Goal: Information Seeking & Learning: Learn about a topic

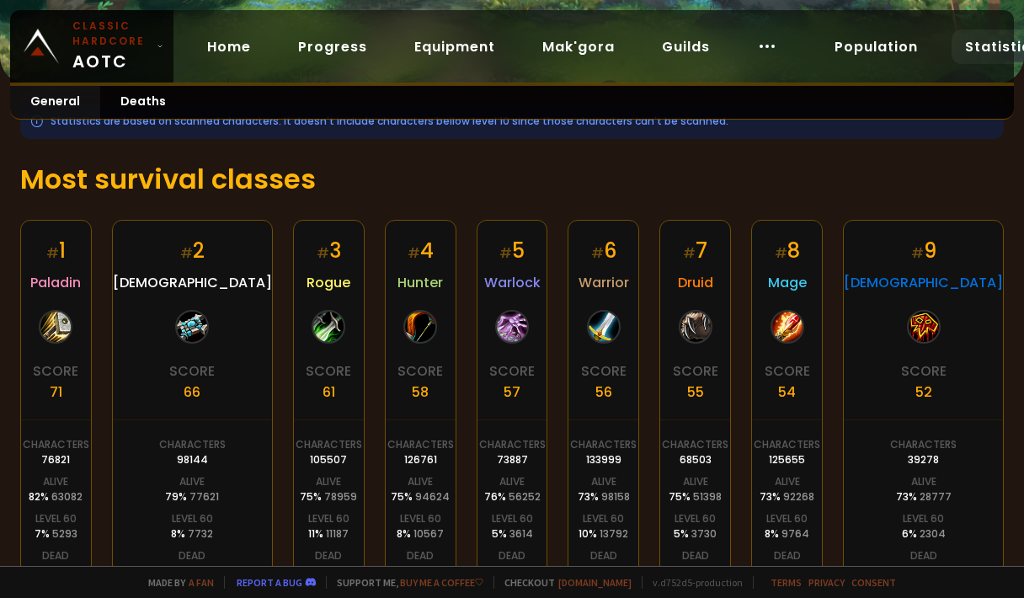
scroll to position [253, 0]
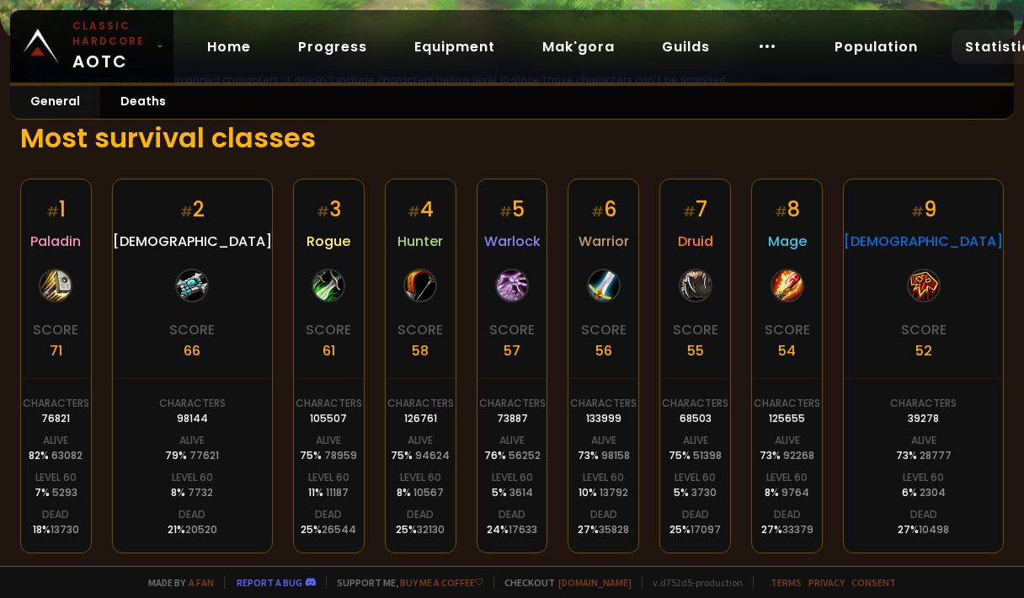
drag, startPoint x: 423, startPoint y: 272, endPoint x: 800, endPoint y: 279, distance: 377.3
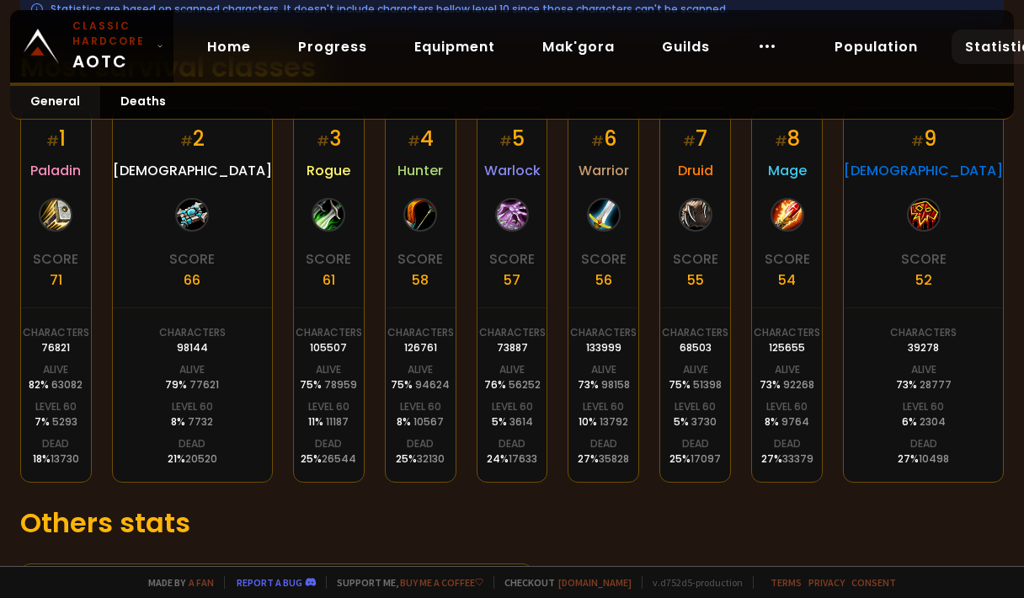
scroll to position [421, 0]
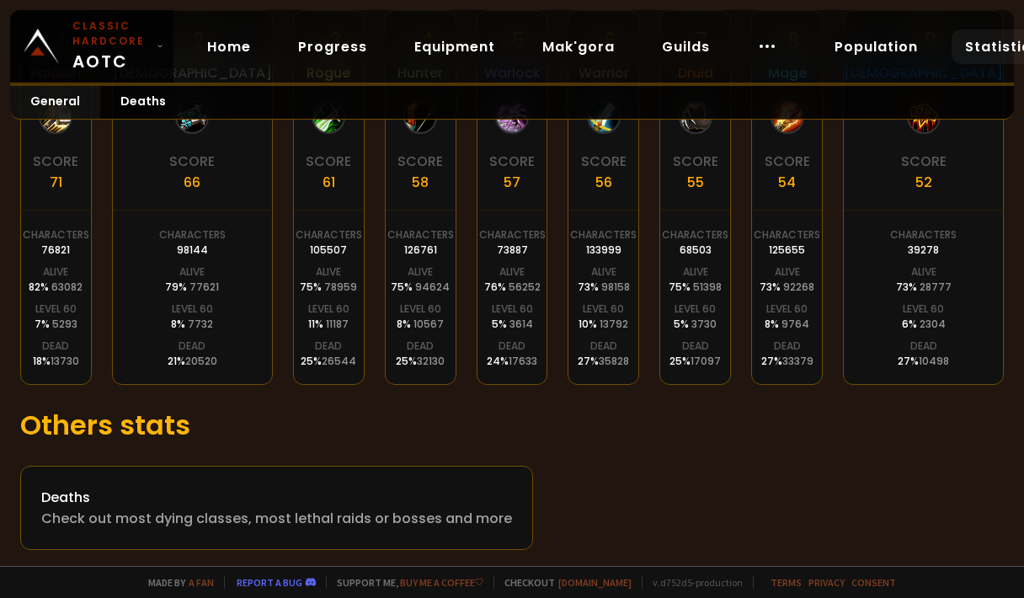
drag, startPoint x: 736, startPoint y: 362, endPoint x: 13, endPoint y: 396, distance: 724.2
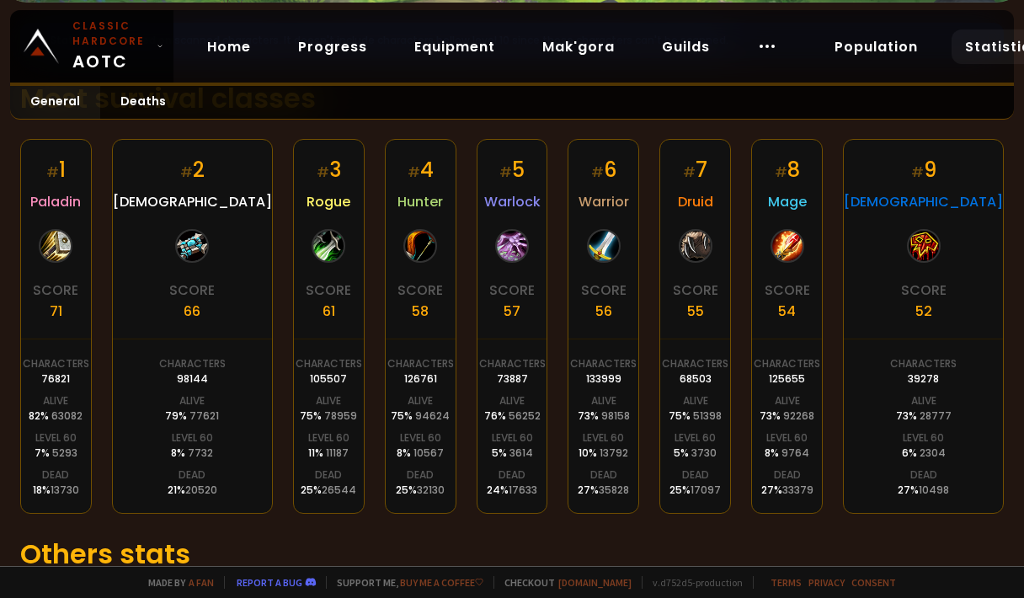
scroll to position [253, 0]
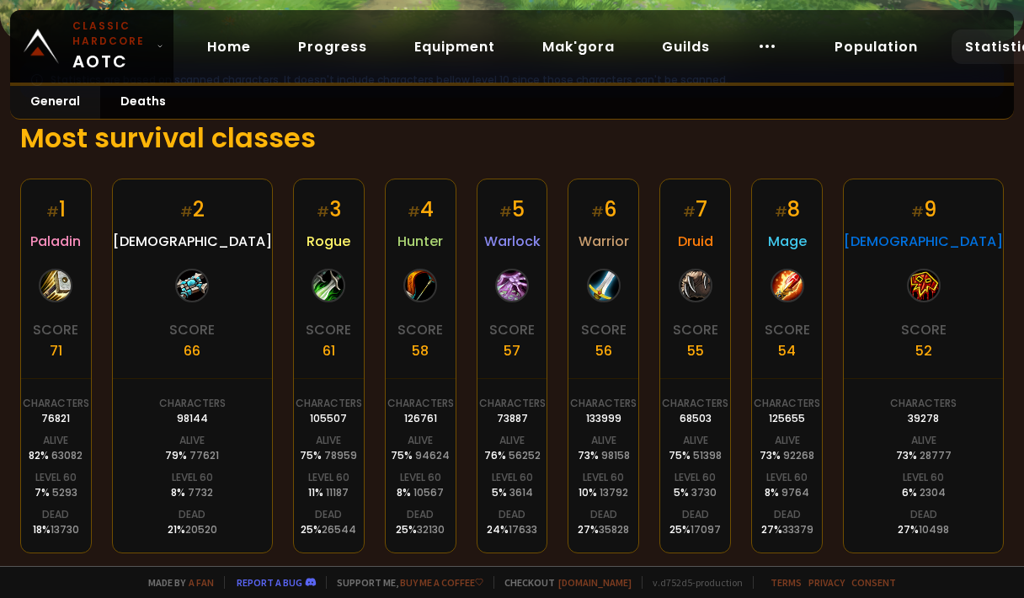
drag, startPoint x: 147, startPoint y: 302, endPoint x: 77, endPoint y: 147, distance: 170.4
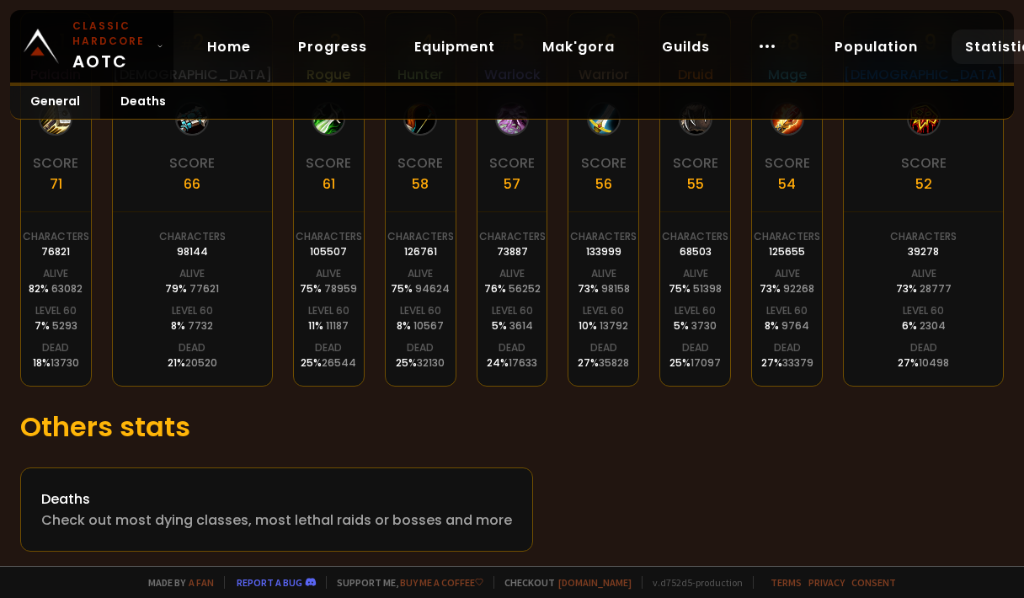
drag, startPoint x: 93, startPoint y: 150, endPoint x: 563, endPoint y: 258, distance: 482.9
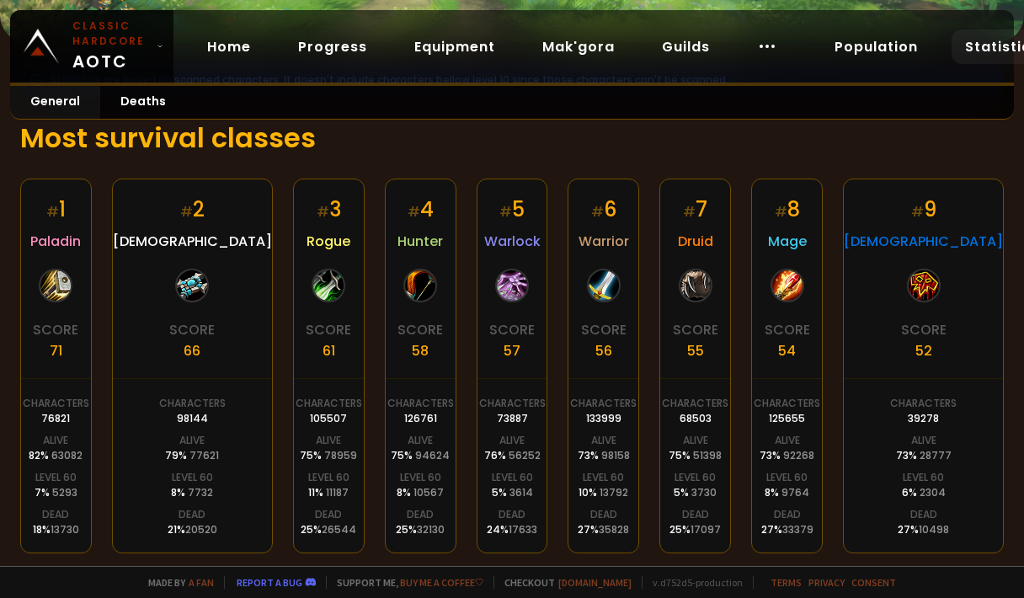
drag, startPoint x: 506, startPoint y: 252, endPoint x: 524, endPoint y: 369, distance: 118.4
drag, startPoint x: 429, startPoint y: 392, endPoint x: 819, endPoint y: 436, distance: 393.2
drag, startPoint x: 814, startPoint y: 438, endPoint x: 843, endPoint y: 517, distance: 84.2
drag, startPoint x: 882, startPoint y: 525, endPoint x: 406, endPoint y: 536, distance: 475.9
drag, startPoint x: 324, startPoint y: 538, endPoint x: 49, endPoint y: 530, distance: 275.5
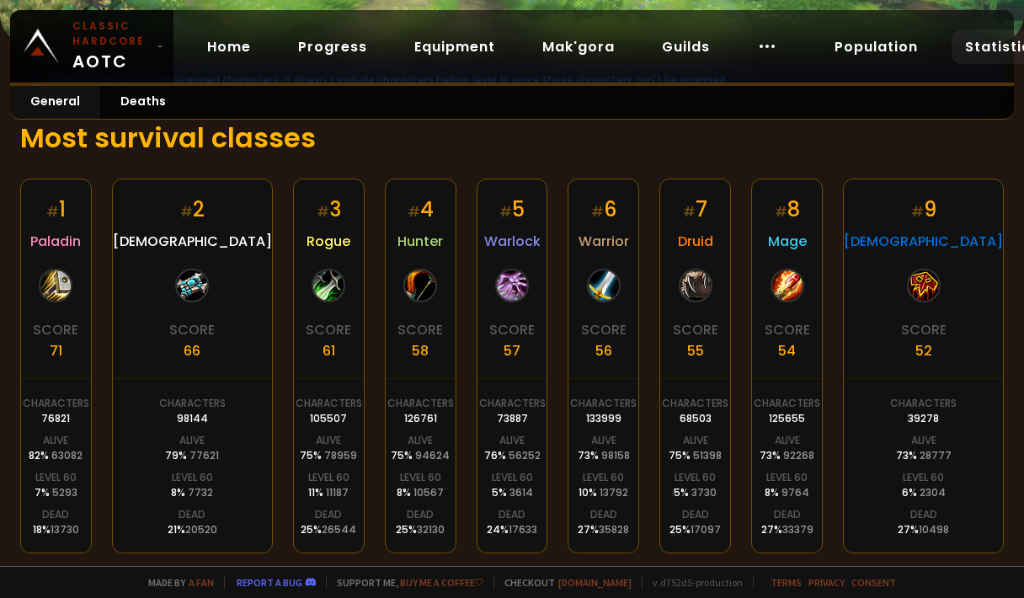
drag, startPoint x: 35, startPoint y: 525, endPoint x: 80, endPoint y: 376, distance: 156.4
drag, startPoint x: 272, startPoint y: 374, endPoint x: 304, endPoint y: 339, distance: 47.1
click at [306, 344] on div "Score 61" at bounding box center [328, 340] width 45 height 42
click at [306, 348] on div "Score 61" at bounding box center [328, 340] width 45 height 42
drag, startPoint x: 307, startPoint y: 349, endPoint x: 319, endPoint y: 354, distance: 13.3
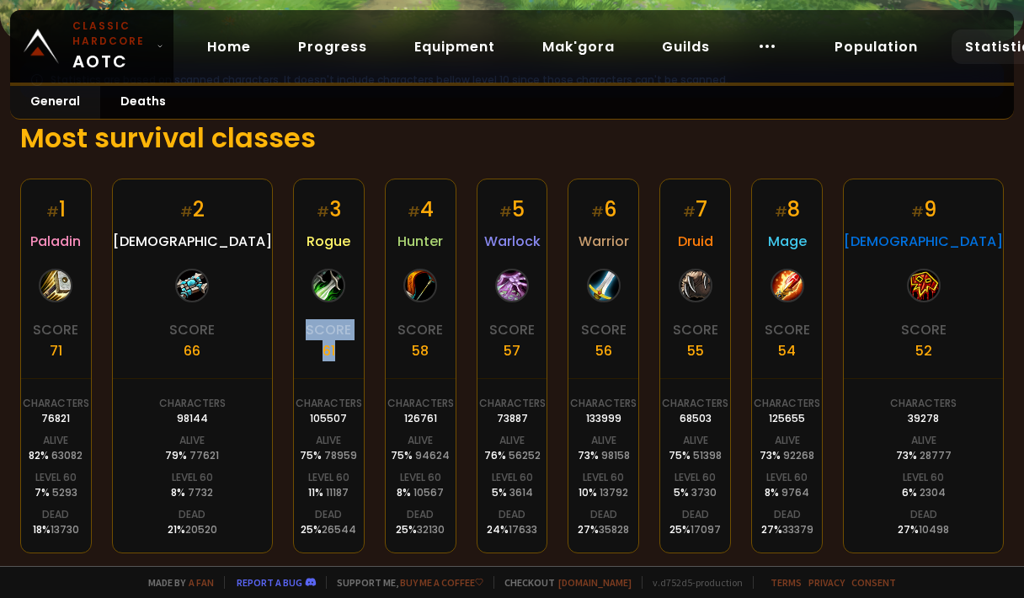
click at [293, 339] on div "# 3 Rogue Score 61 Characters 105507 Alive 75 % 78959 Level 60 11 % 11187 Dead …" at bounding box center [329, 366] width 72 height 375
click at [322, 350] on div "# 3 Rogue Score 61 Characters 105507 Alive 75 % 78959 Level 60 11 % 11187 Dead …" at bounding box center [329, 366] width 72 height 375
drag, startPoint x: 308, startPoint y: 354, endPoint x: 272, endPoint y: 347, distance: 36.8
click at [293, 347] on div "# 3 Rogue Score 61 Characters 105507 Alive 75 % 78959 Level 60 11 % 11187 Dead …" at bounding box center [329, 366] width 72 height 375
click at [314, 347] on div "# 3 Rogue Score 61 Characters 105507 Alive 75 % 78959 Level 60 11 % 11187 Dead …" at bounding box center [329, 366] width 72 height 375
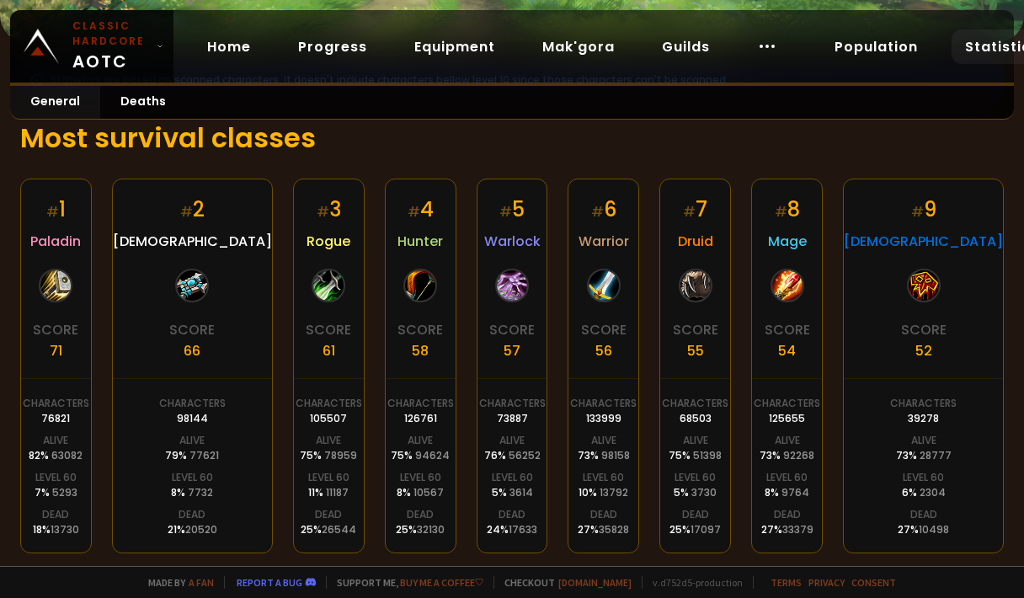
click at [412, 346] on div "58" at bounding box center [420, 350] width 17 height 21
drag, startPoint x: 361, startPoint y: 365, endPoint x: 300, endPoint y: 382, distance: 64.0
drag, startPoint x: 288, startPoint y: 315, endPoint x: 285, endPoint y: 349, distance: 34.6
drag, startPoint x: 285, startPoint y: 354, endPoint x: 272, endPoint y: 356, distance: 12.9
click at [306, 356] on div "Score 61" at bounding box center [328, 340] width 45 height 42
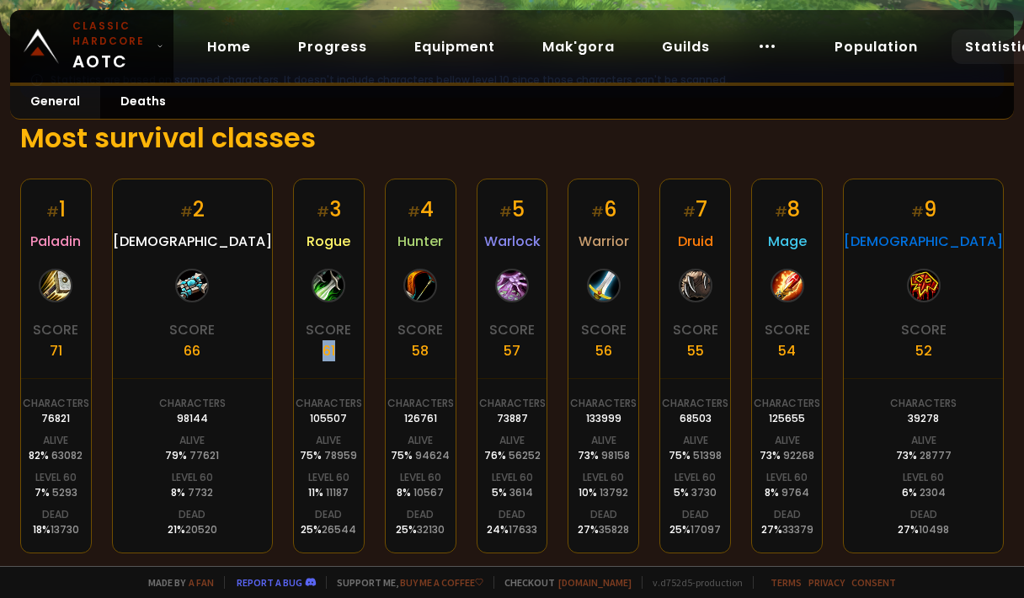
click at [323, 359] on div "61" at bounding box center [329, 350] width 13 height 21
drag, startPoint x: 257, startPoint y: 493, endPoint x: 264, endPoint y: 478, distance: 15.8
click at [293, 492] on div "# 3 Rogue Score 61 Characters 105507 Alive 75 % 78959 Level 60 11 % 11187 Dead …" at bounding box center [329, 366] width 72 height 375
click at [324, 456] on span "78959" at bounding box center [340, 455] width 33 height 14
click at [131, 0] on html "Classic Hardcore AOTC Home Progress Equipment Mak'gora Guilds Population Statis…" at bounding box center [512, 299] width 1024 height 598
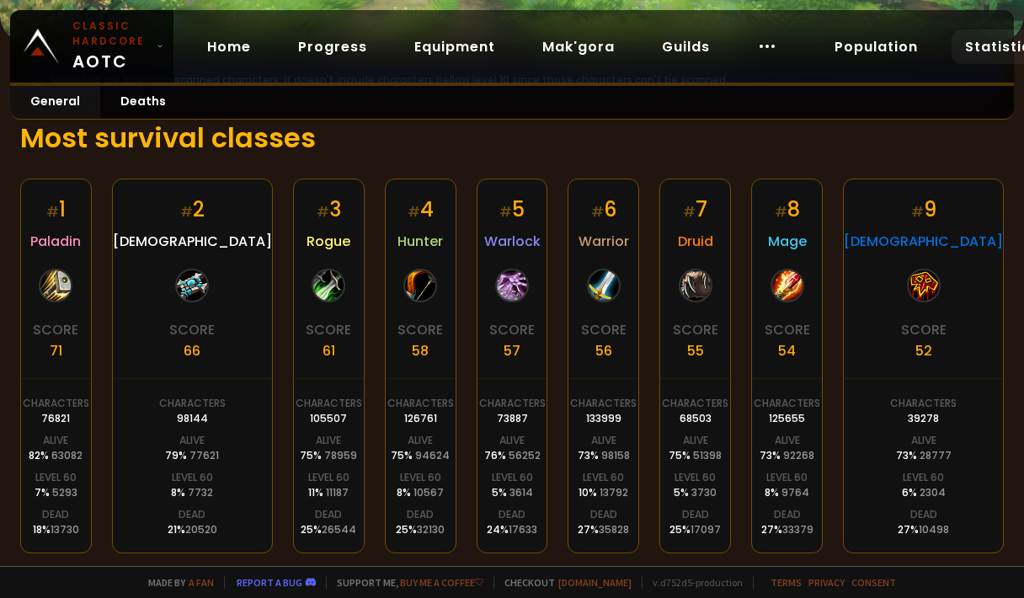
drag, startPoint x: 952, startPoint y: 435, endPoint x: 543, endPoint y: 431, distance: 408.4
drag, startPoint x: 573, startPoint y: 438, endPoint x: 489, endPoint y: 410, distance: 88.7
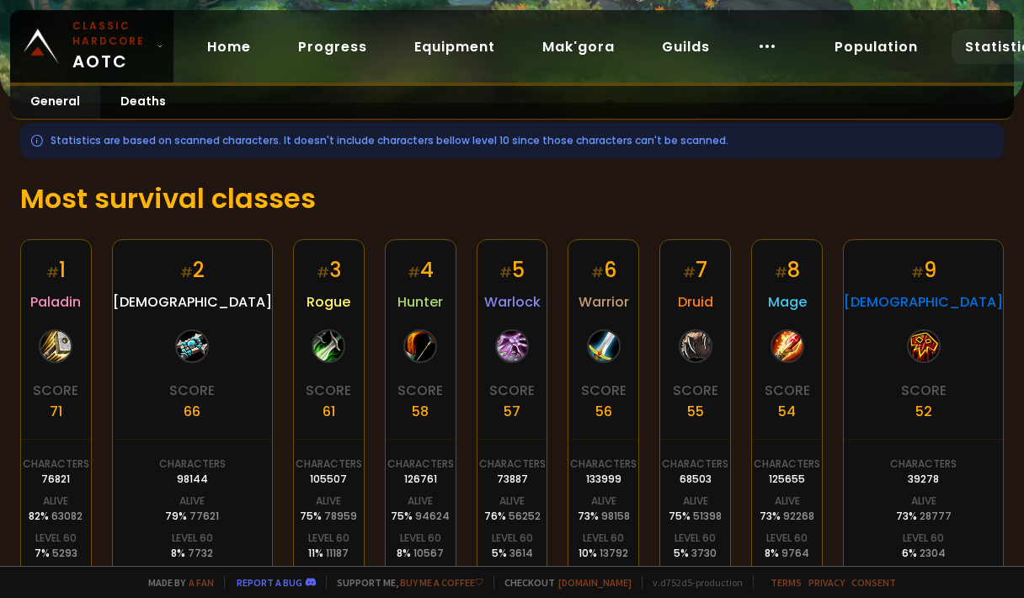
scroll to position [168, 0]
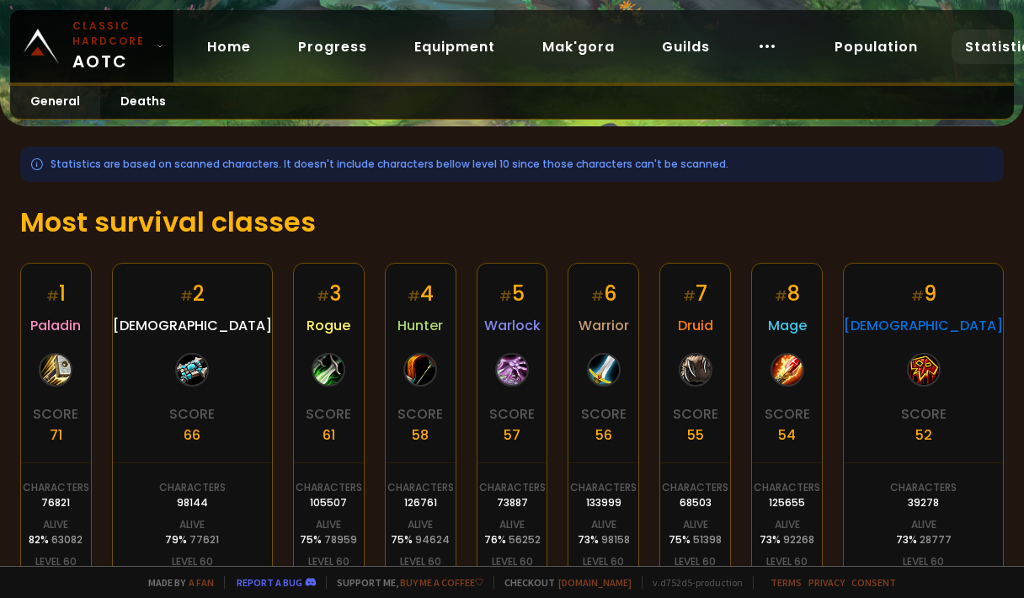
drag, startPoint x: 522, startPoint y: 408, endPoint x: 376, endPoint y: 371, distance: 150.5
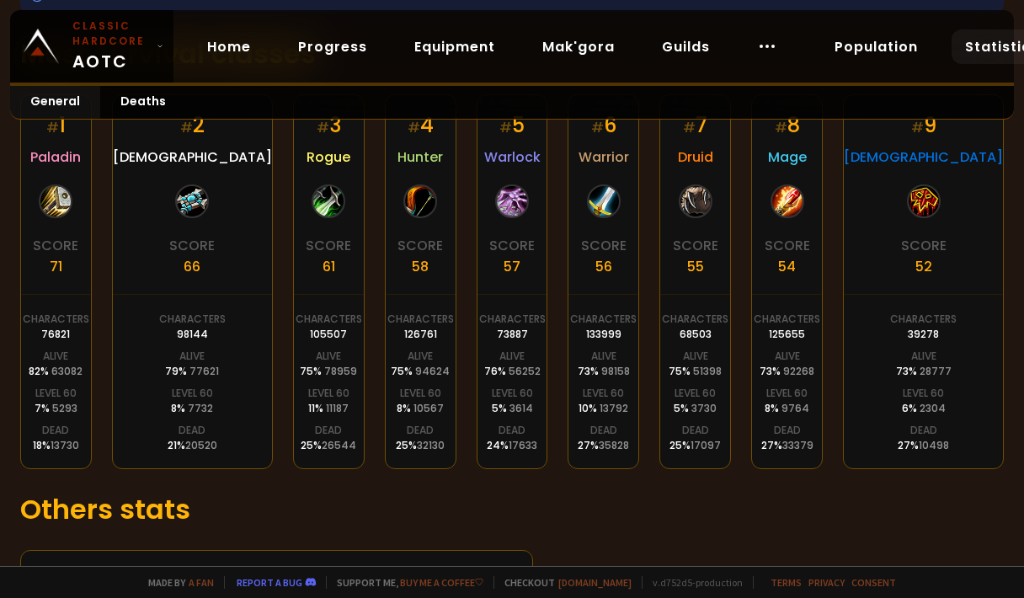
scroll to position [253, 0]
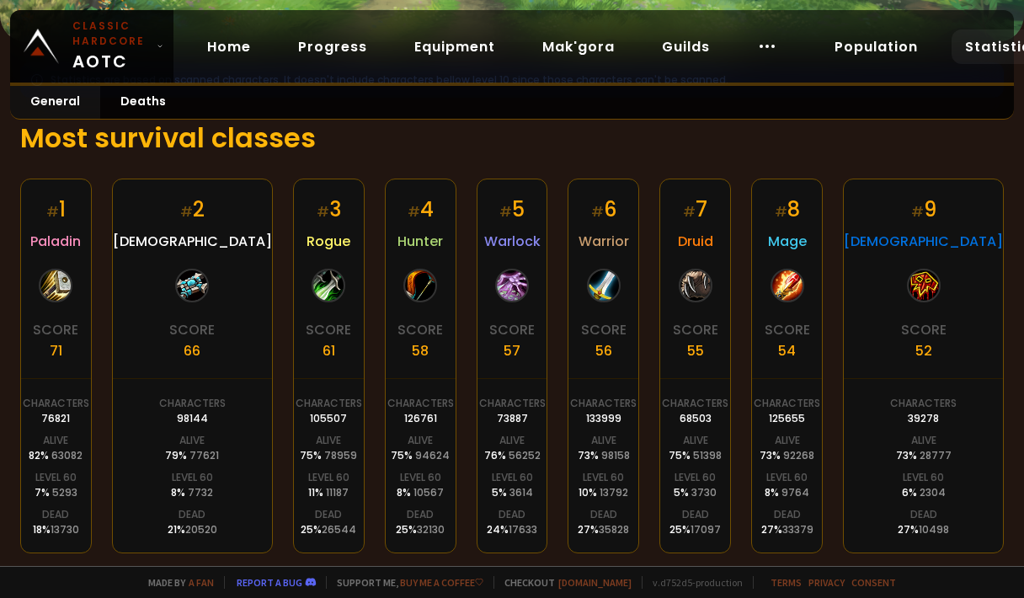
drag, startPoint x: 356, startPoint y: 372, endPoint x: 333, endPoint y: 376, distance: 23.1
drag, startPoint x: 307, startPoint y: 346, endPoint x: 387, endPoint y: 381, distance: 86.7
drag, startPoint x: 367, startPoint y: 395, endPoint x: 379, endPoint y: 445, distance: 51.1
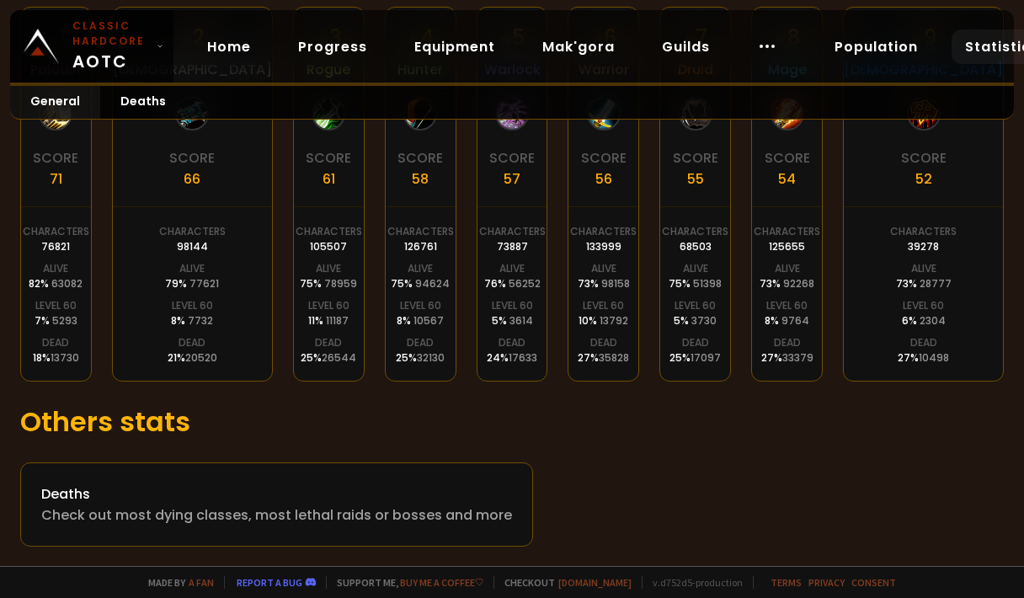
scroll to position [425, 0]
drag, startPoint x: 379, startPoint y: 445, endPoint x: 391, endPoint y: 443, distance: 11.9
click at [285, 497] on div "Deaths" at bounding box center [276, 493] width 471 height 21
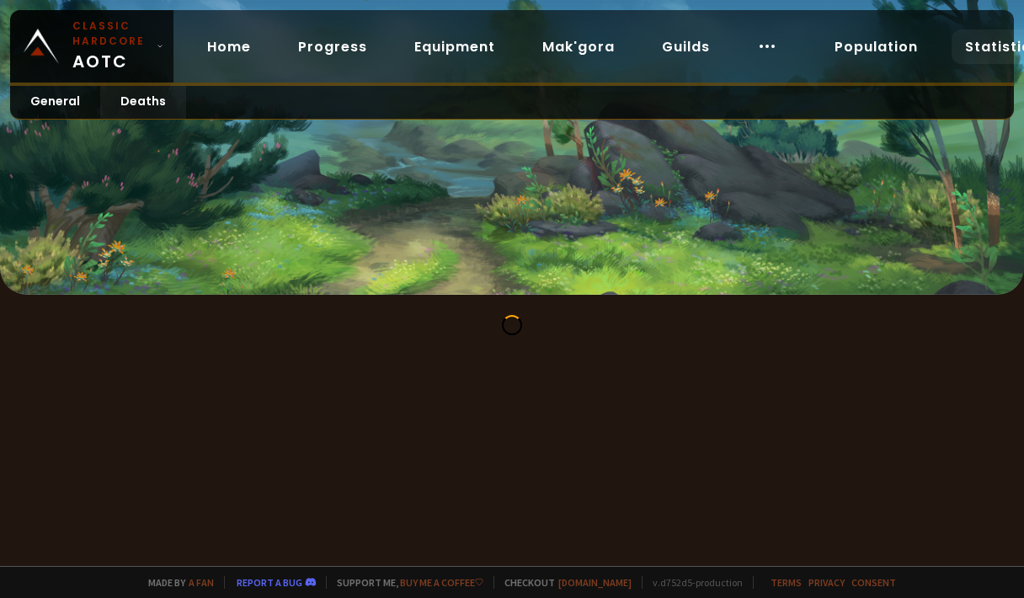
drag, startPoint x: 307, startPoint y: 413, endPoint x: 243, endPoint y: 484, distance: 96.0
drag, startPoint x: 233, startPoint y: 313, endPoint x: 322, endPoint y: 397, distance: 122.1
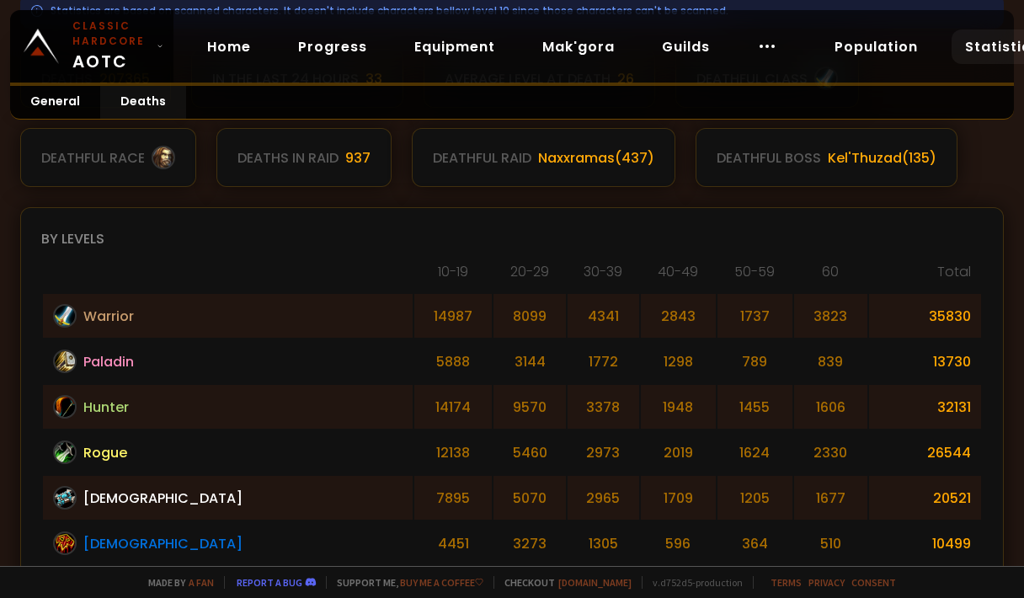
scroll to position [337, 0]
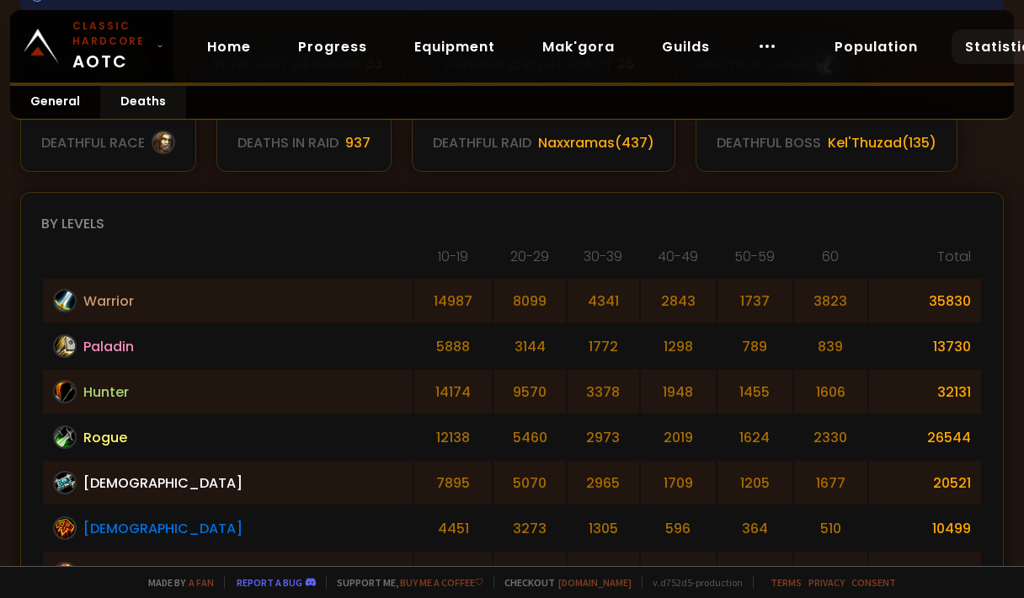
drag, startPoint x: 452, startPoint y: 314, endPoint x: 342, endPoint y: 312, distance: 110.3
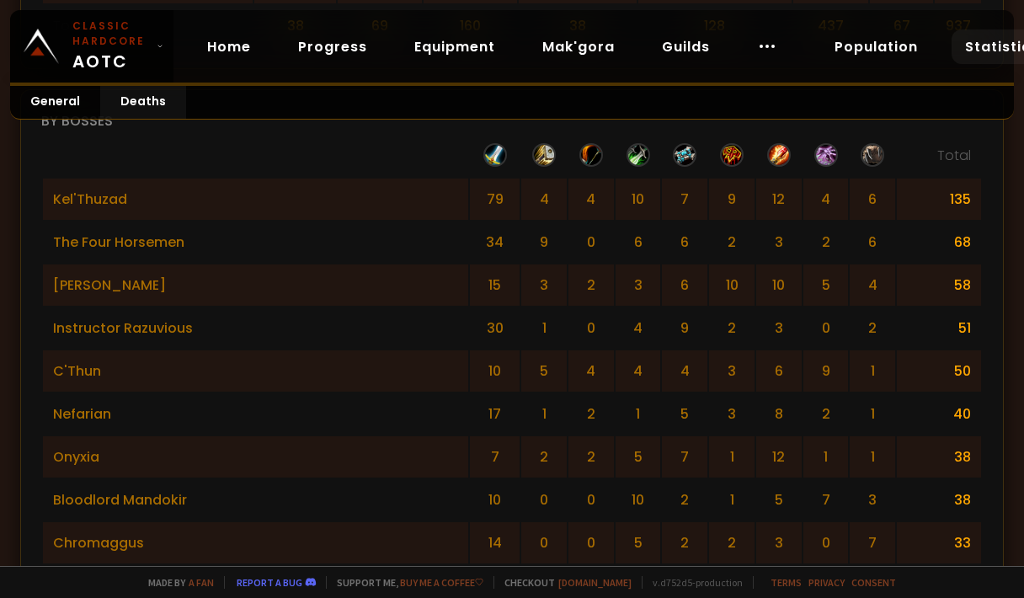
scroll to position [1516, 0]
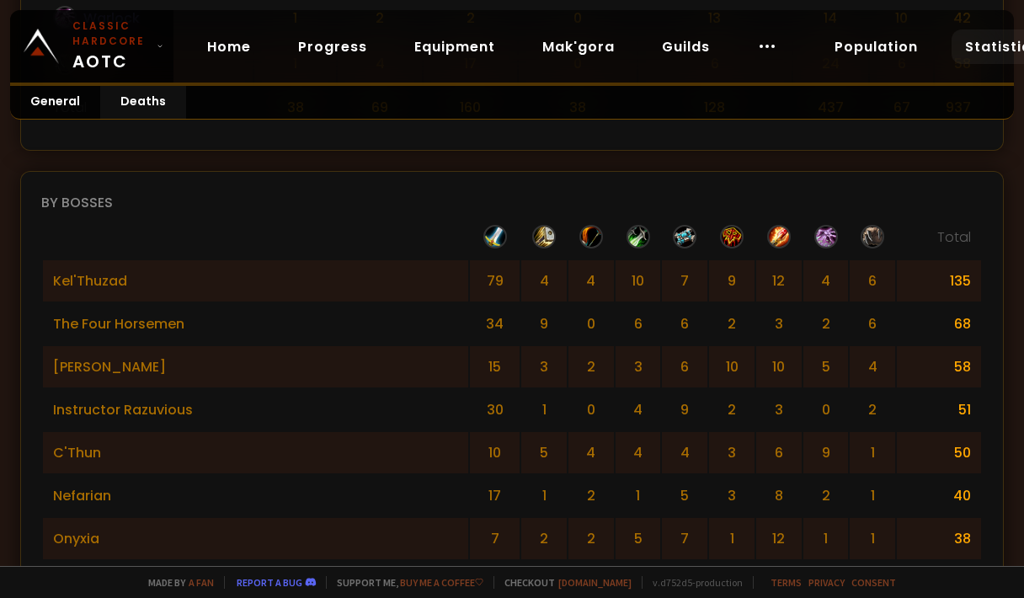
drag, startPoint x: 957, startPoint y: 230, endPoint x: 999, endPoint y: 227, distance: 41.3
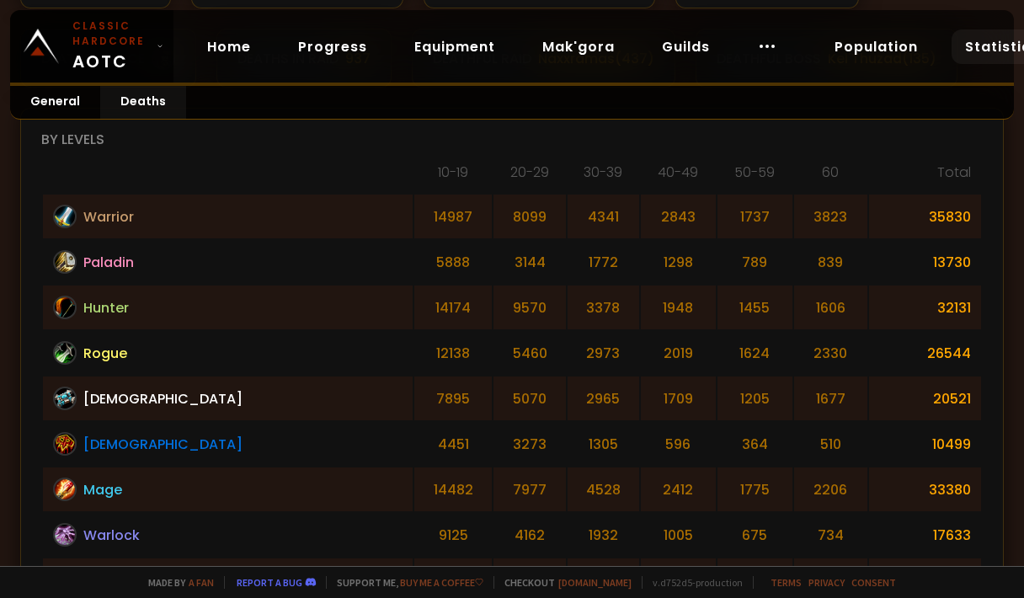
drag, startPoint x: 432, startPoint y: 221, endPoint x: 467, endPoint y: 245, distance: 43.0
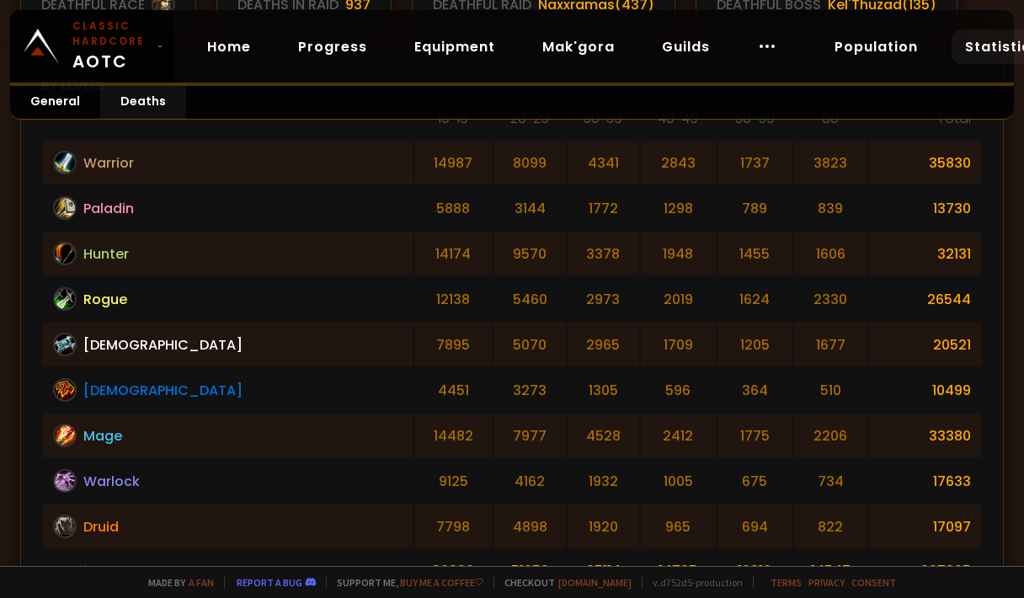
scroll to position [505, 0]
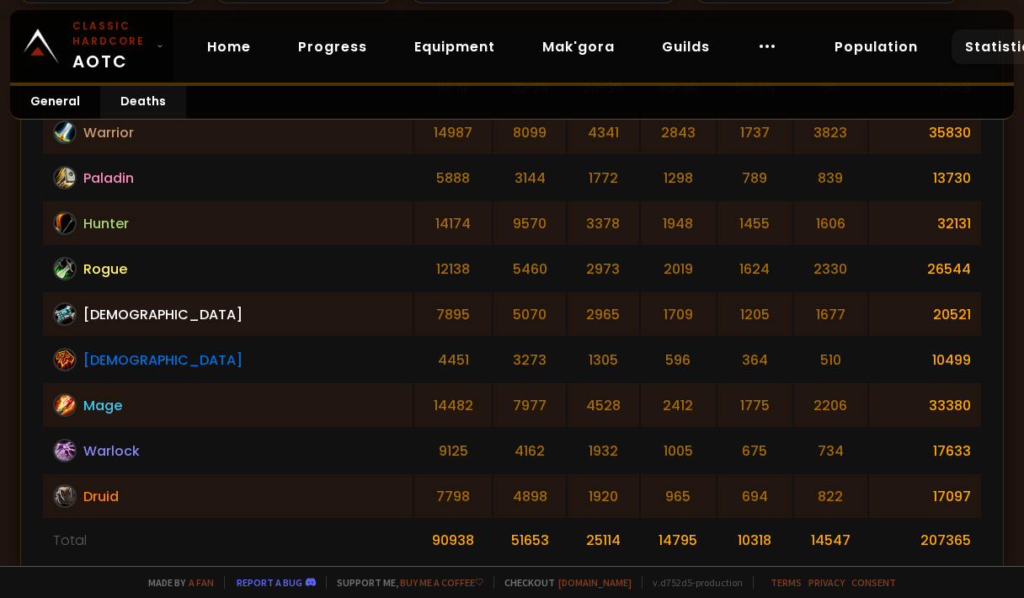
drag, startPoint x: 319, startPoint y: 244, endPoint x: 296, endPoint y: 199, distance: 51.2
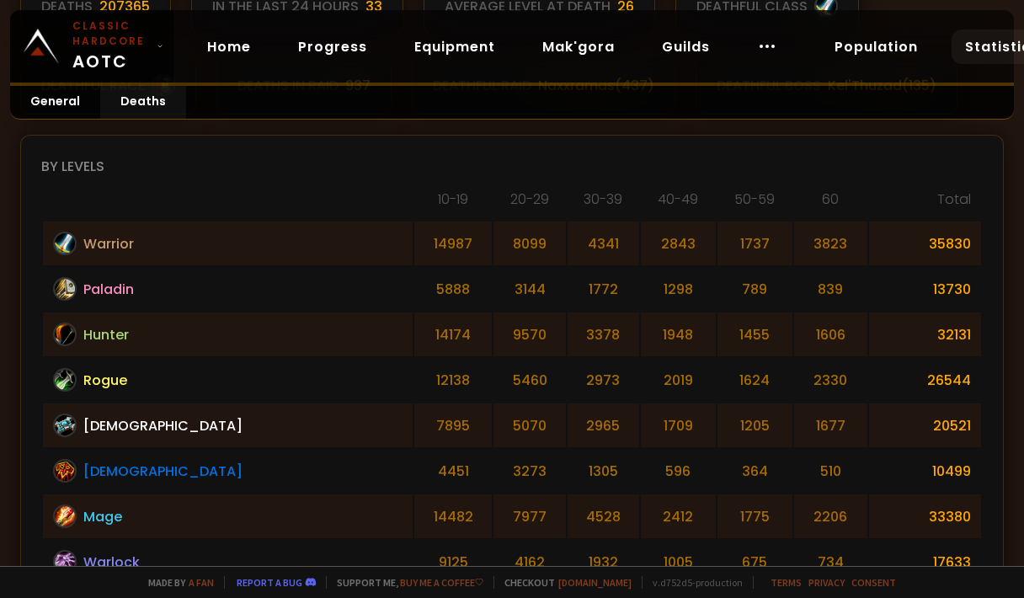
scroll to position [421, 0]
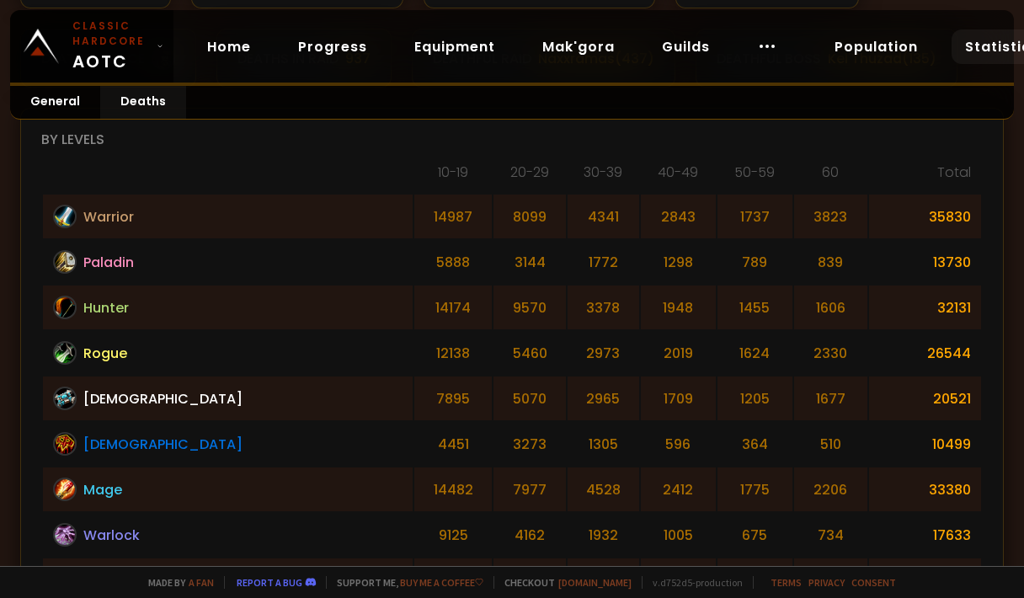
drag, startPoint x: 307, startPoint y: 200, endPoint x: 339, endPoint y: 398, distance: 201.2
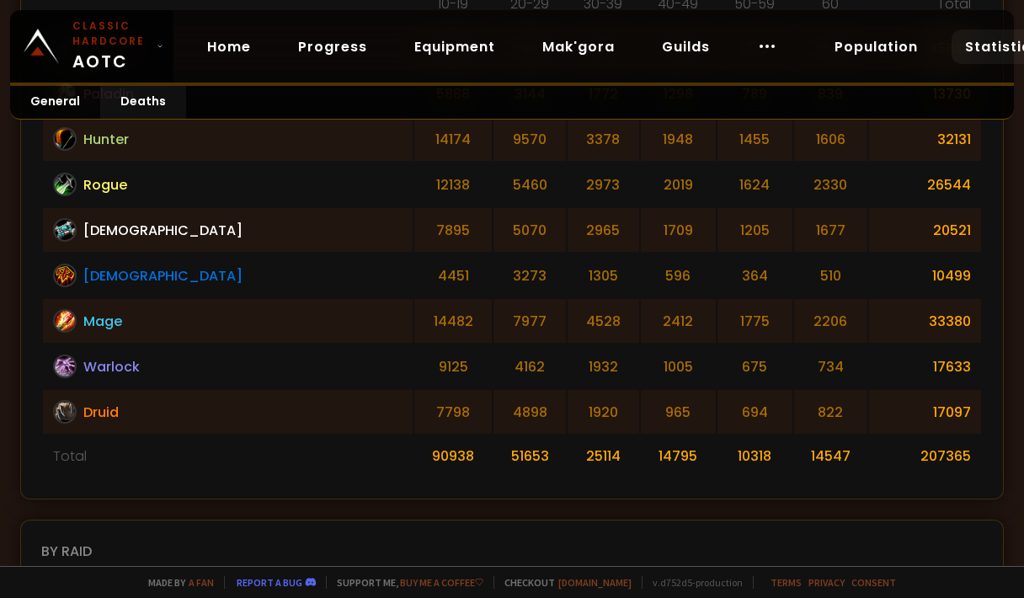
drag, startPoint x: 345, startPoint y: 422, endPoint x: 334, endPoint y: 445, distance: 25.2
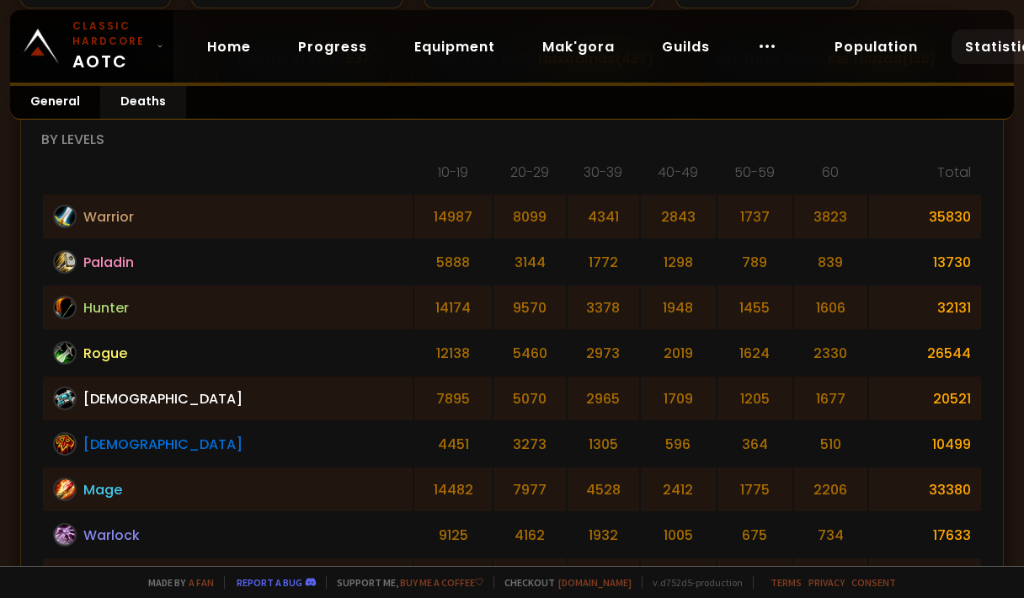
scroll to position [505, 0]
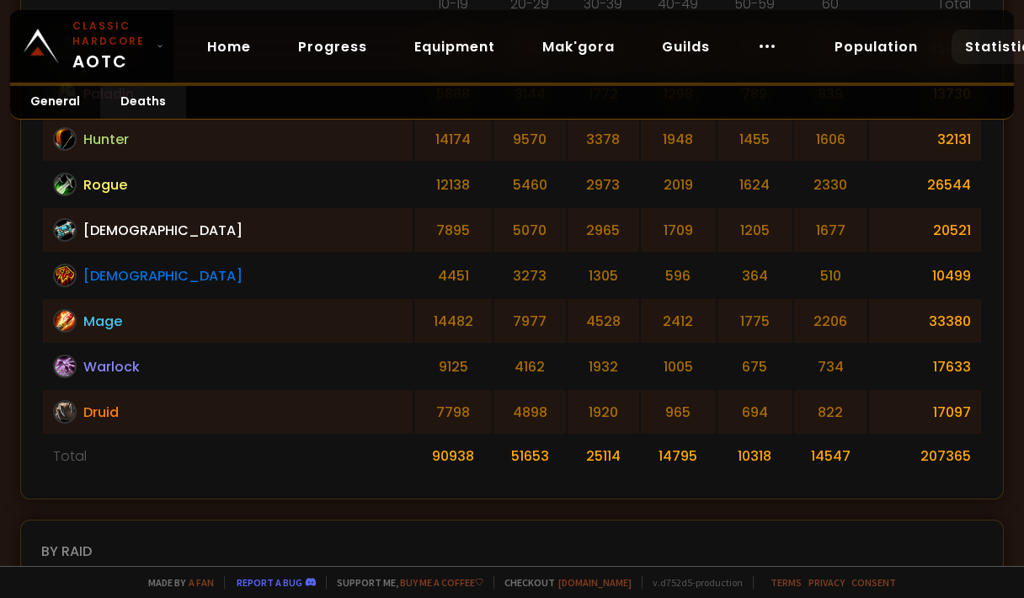
drag, startPoint x: 336, startPoint y: 424, endPoint x: 491, endPoint y: 370, distance: 164.1
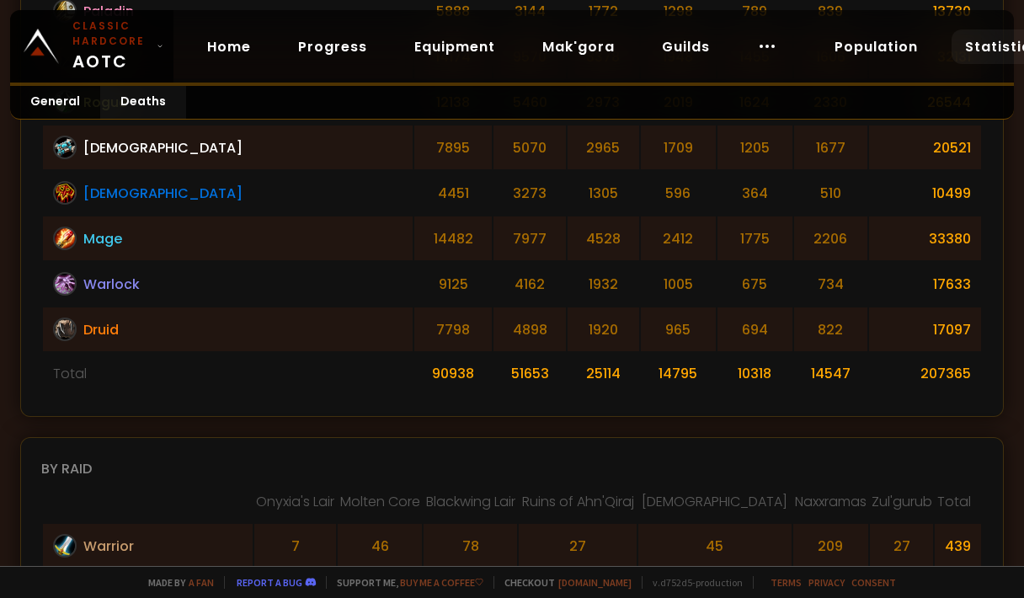
scroll to position [674, 0]
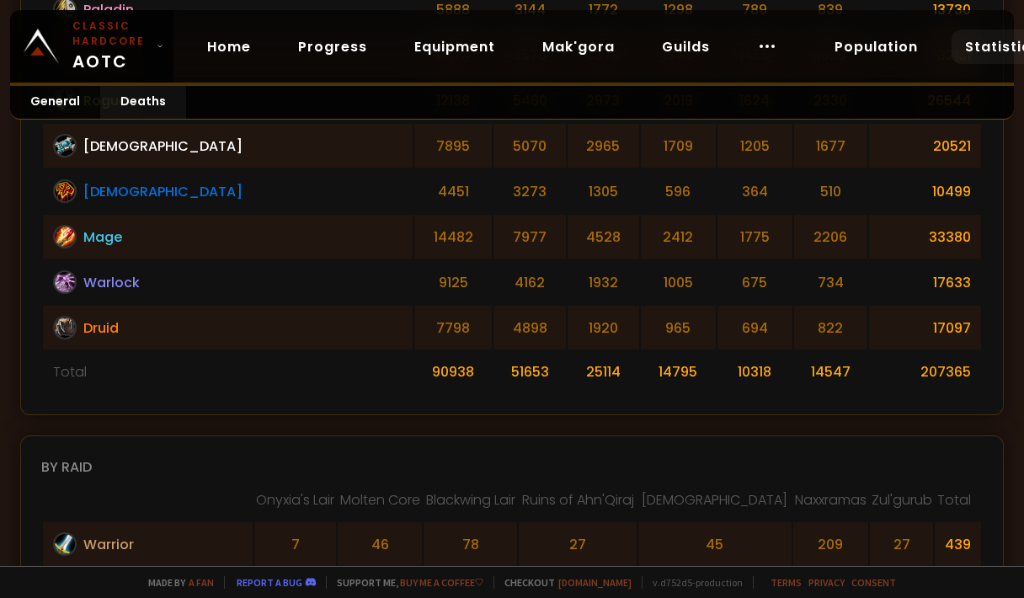
drag, startPoint x: 504, startPoint y: 361, endPoint x: 524, endPoint y: 205, distance: 157.9
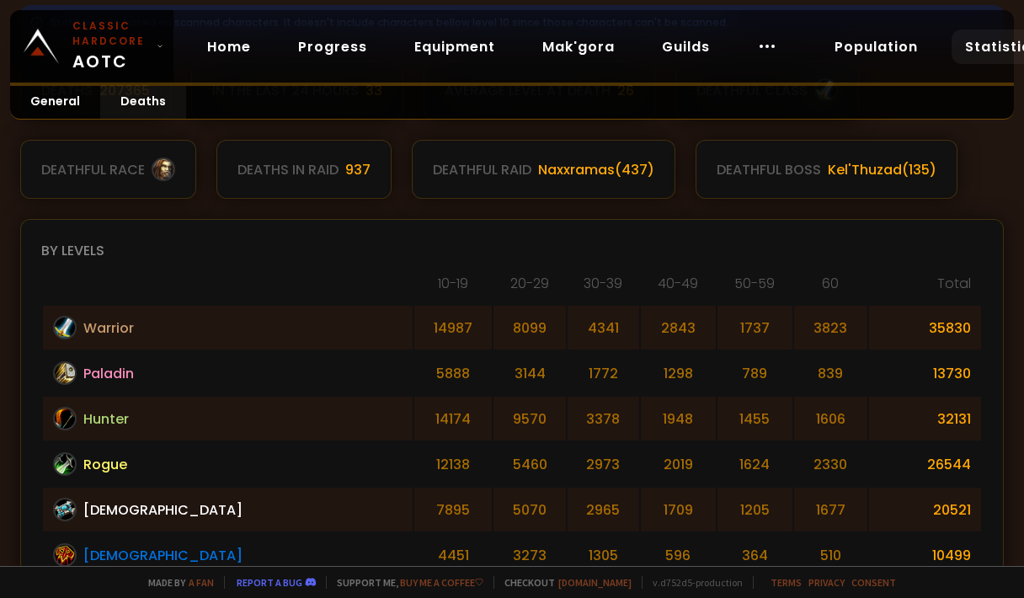
scroll to position [337, 0]
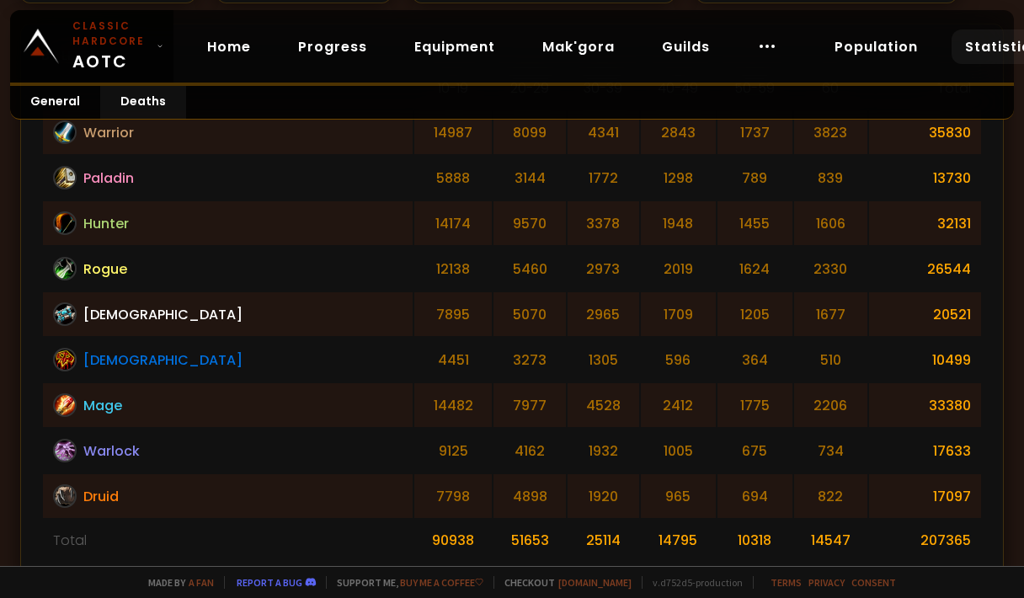
click at [24, 409] on div "By levels [PHONE_NUMBER] [PHONE_NUMBER] 50-59 60 Total Warrior 14987 8099 4341 …" at bounding box center [512, 304] width 984 height 560
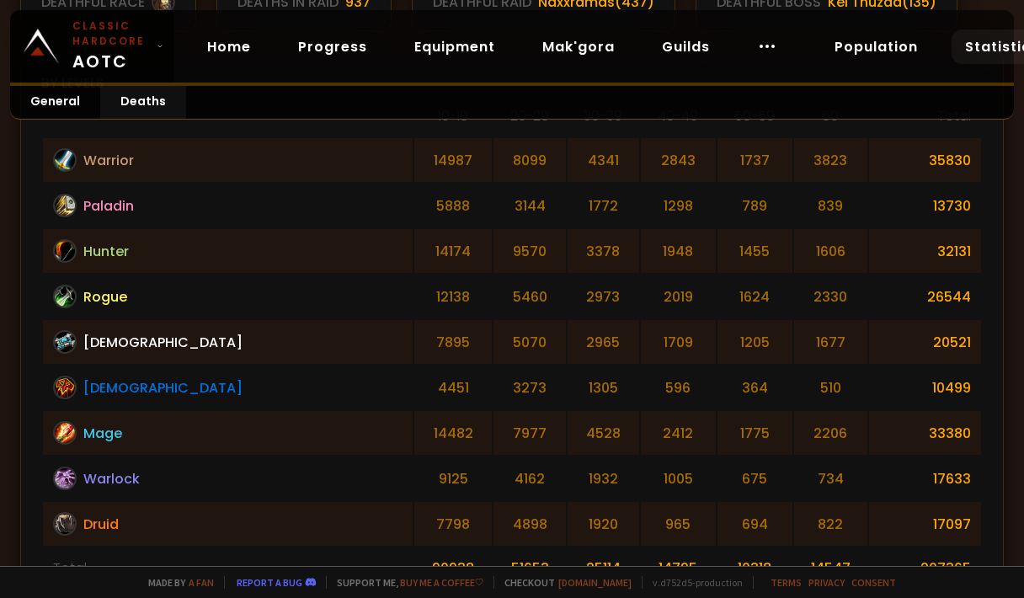
scroll to position [505, 0]
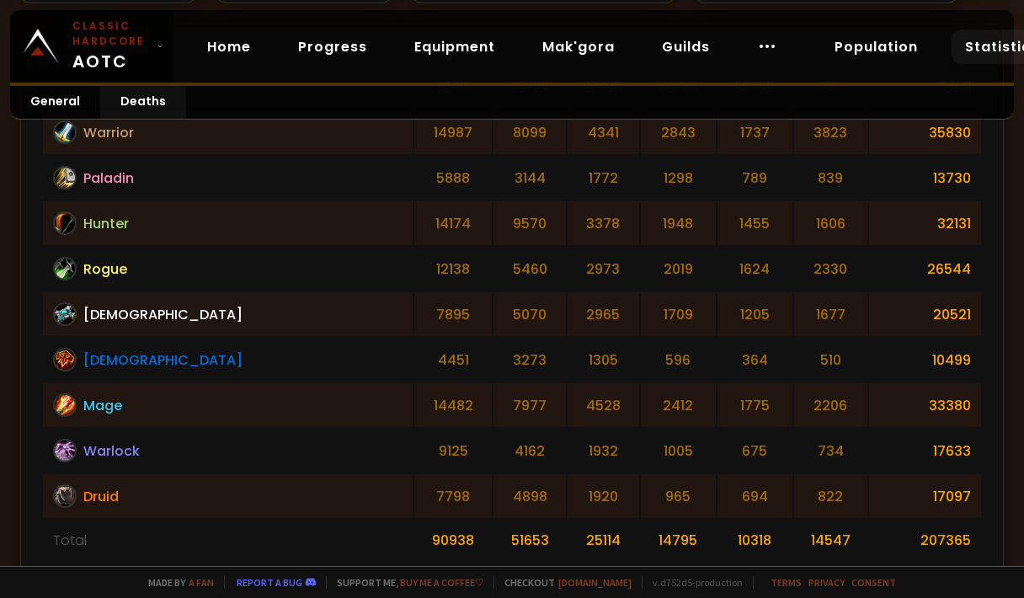
drag, startPoint x: 41, startPoint y: 396, endPoint x: 39, endPoint y: 440, distance: 43.9
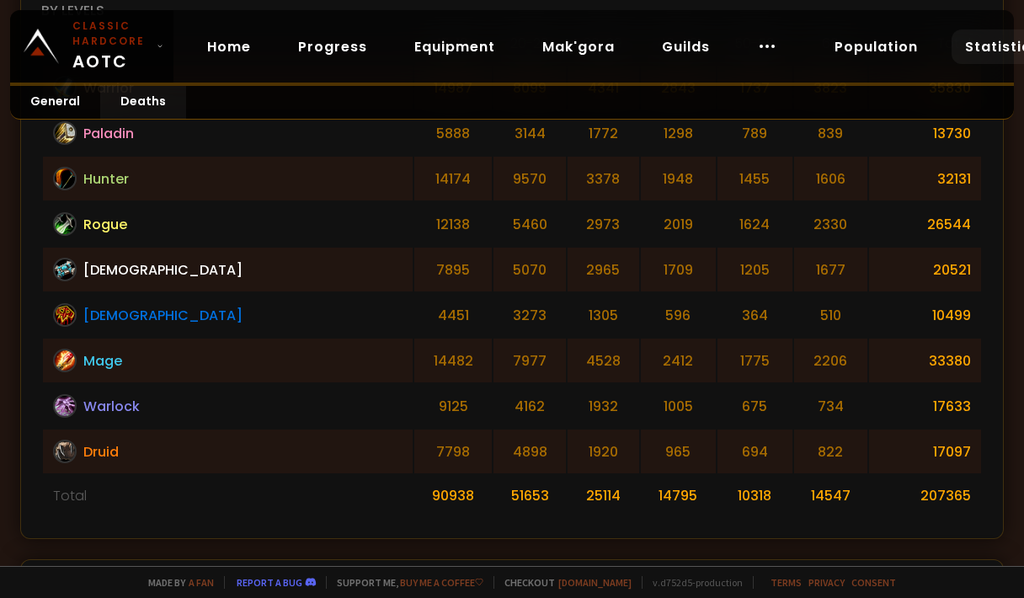
scroll to position [589, 0]
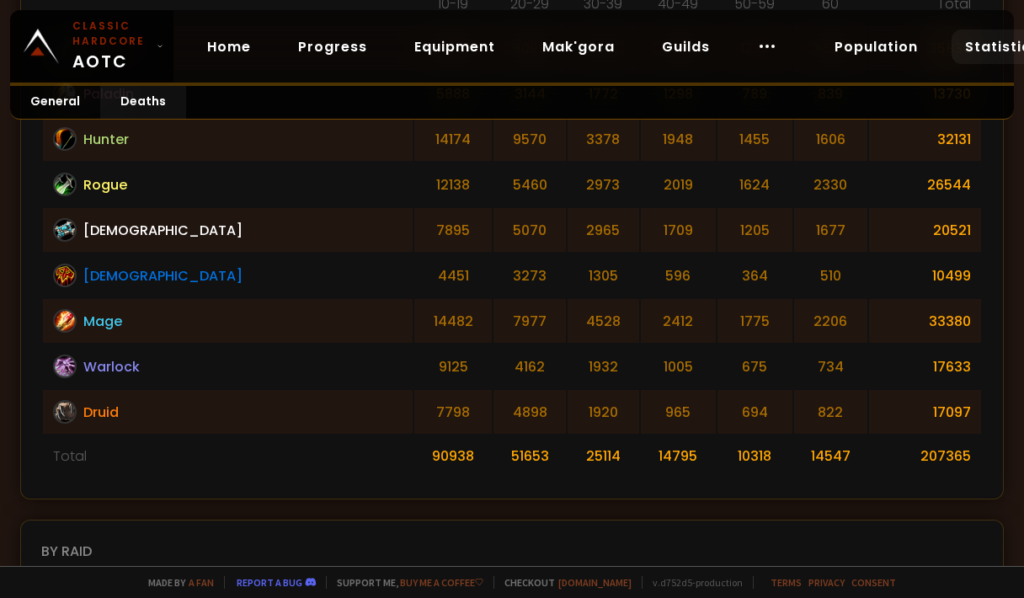
drag, startPoint x: 34, startPoint y: 436, endPoint x: 94, endPoint y: 429, distance: 61.0
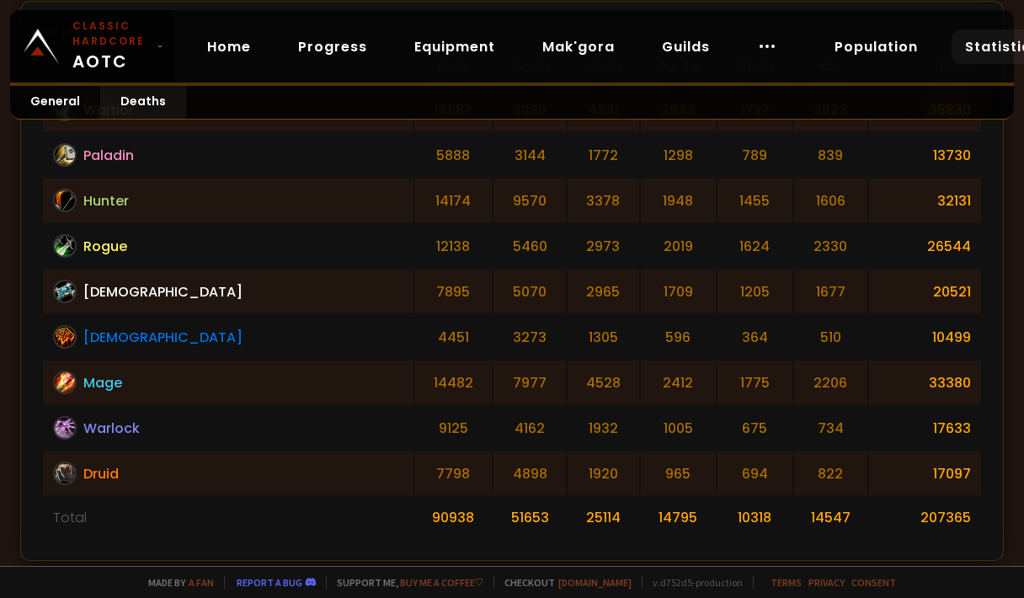
scroll to position [421, 0]
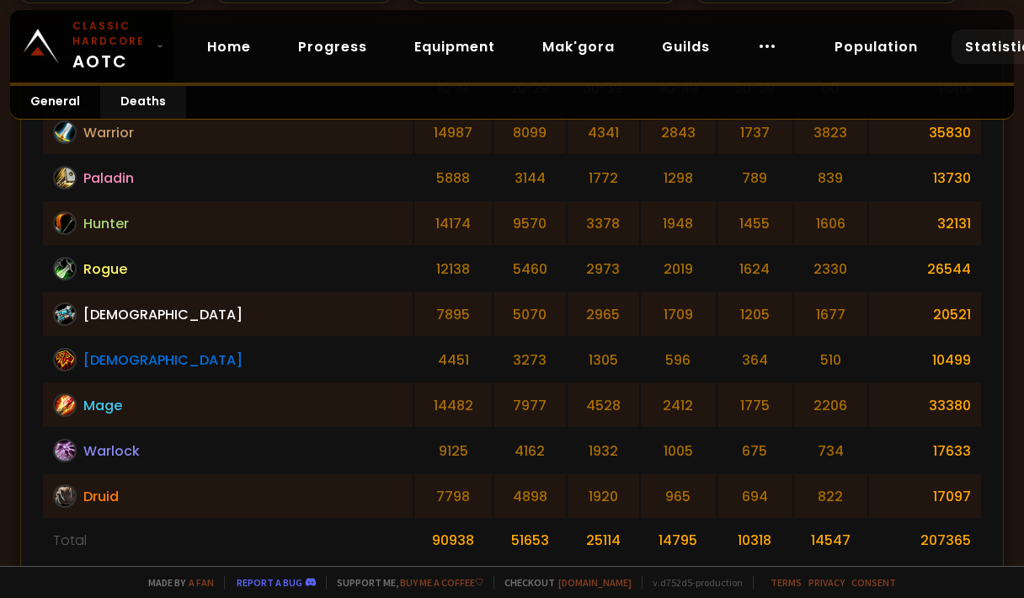
drag, startPoint x: 46, startPoint y: 371, endPoint x: 20, endPoint y: 385, distance: 29.8
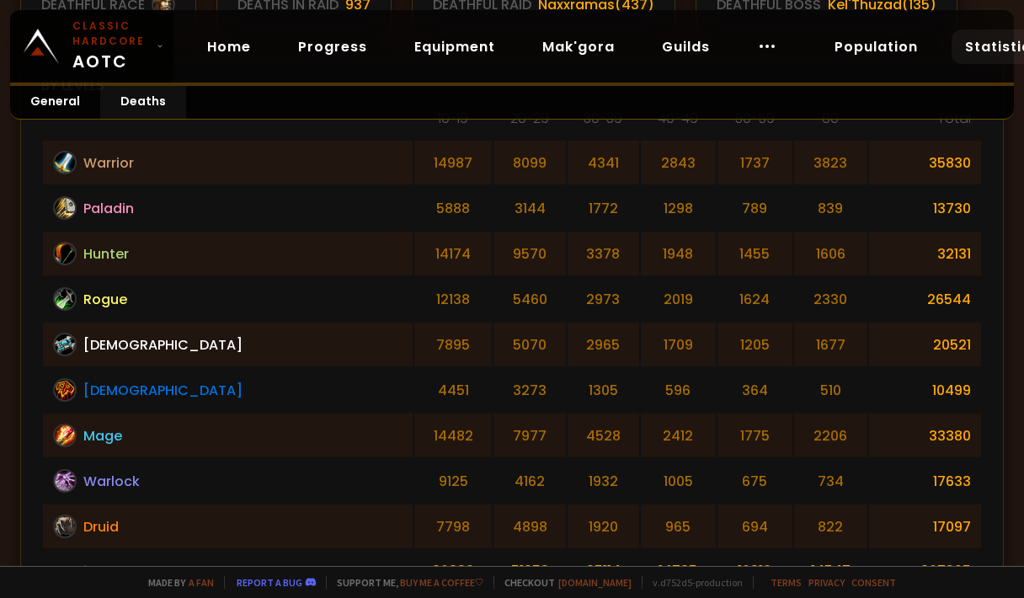
scroll to position [505, 0]
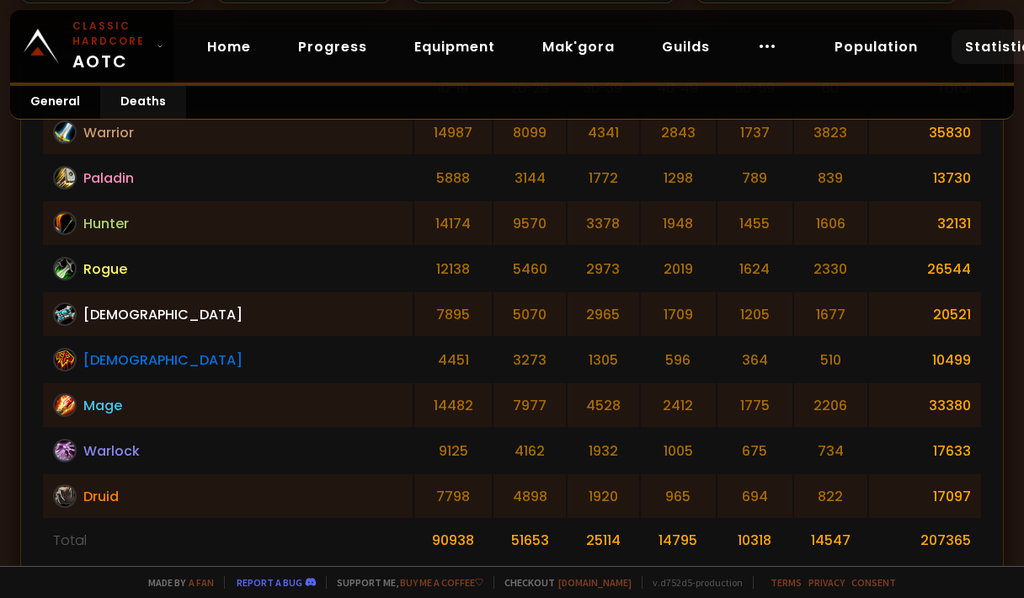
drag, startPoint x: 95, startPoint y: 389, endPoint x: 811, endPoint y: 410, distance: 716.1
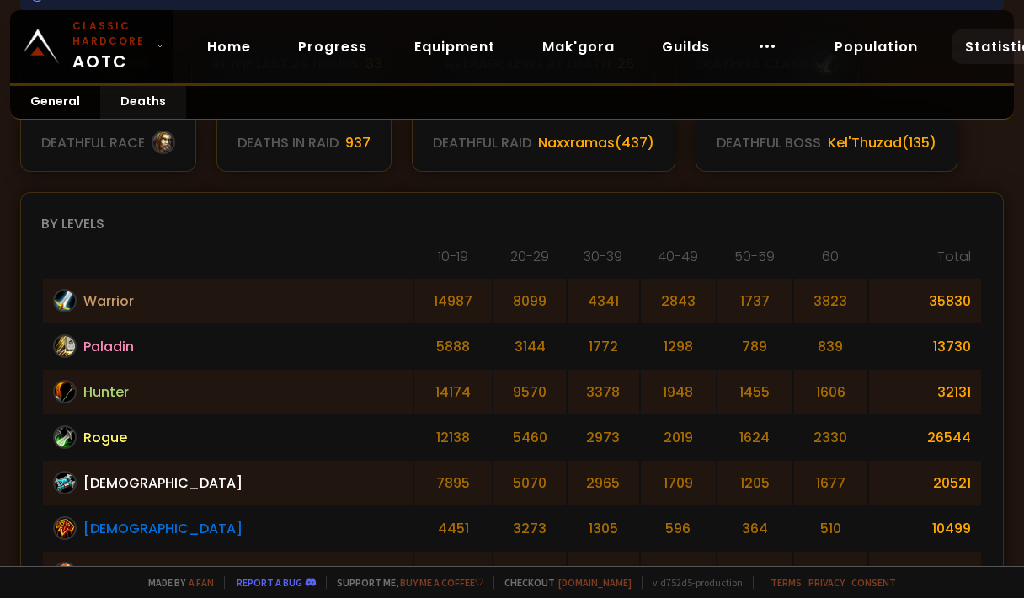
scroll to position [421, 0]
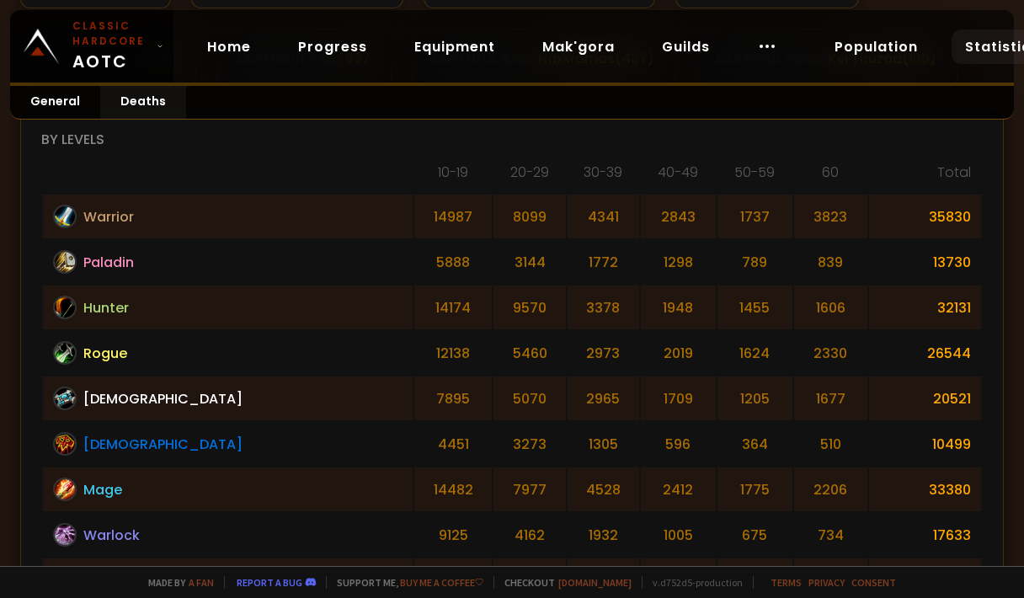
drag, startPoint x: 163, startPoint y: 420, endPoint x: 184, endPoint y: 439, distance: 28.7
drag, startPoint x: 156, startPoint y: 434, endPoint x: 38, endPoint y: 424, distance: 118.3
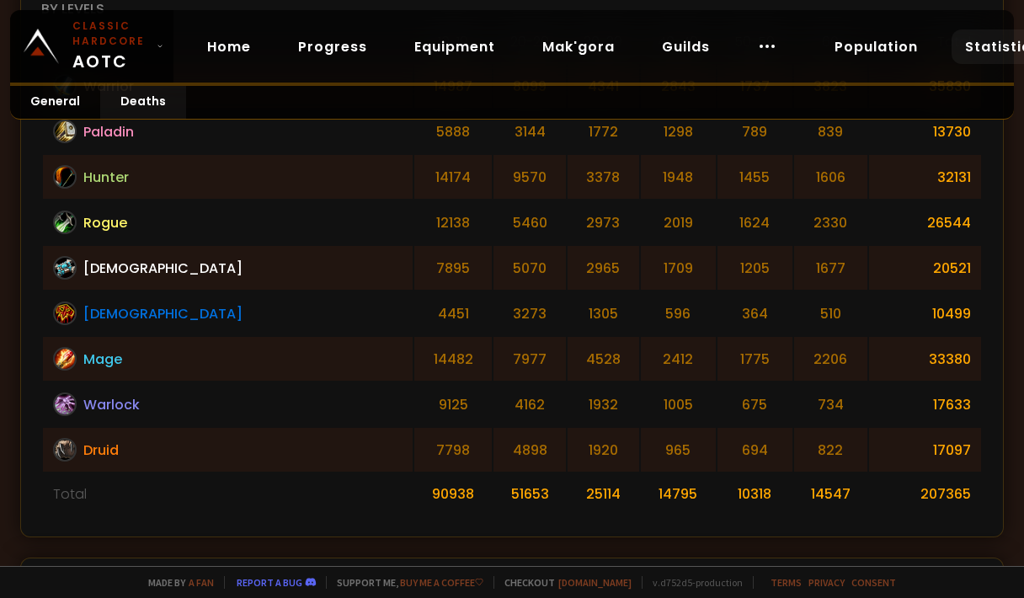
scroll to position [589, 0]
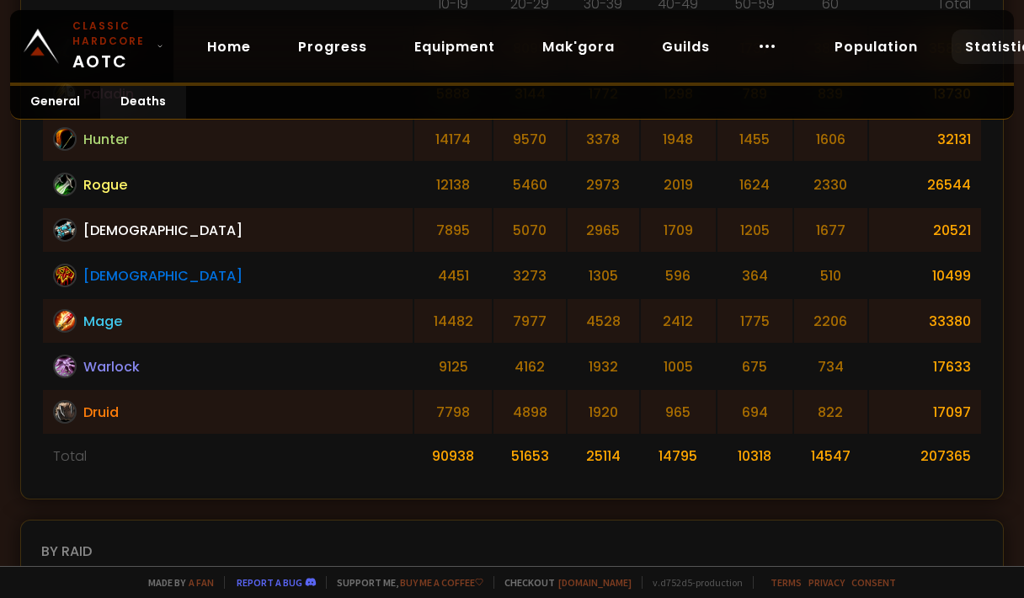
drag, startPoint x: 385, startPoint y: 371, endPoint x: 767, endPoint y: 402, distance: 383.6
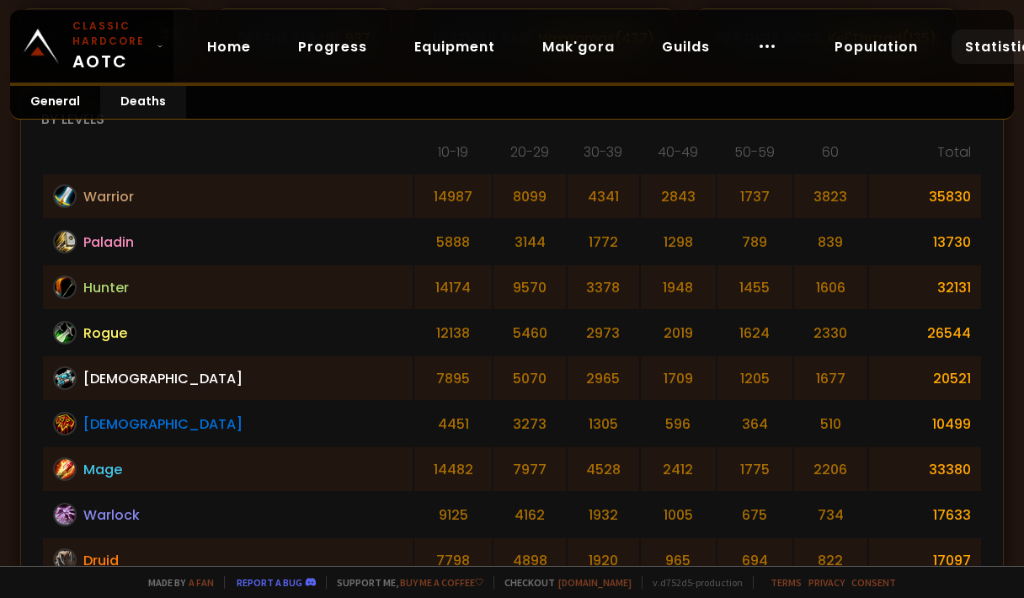
scroll to position [421, 0]
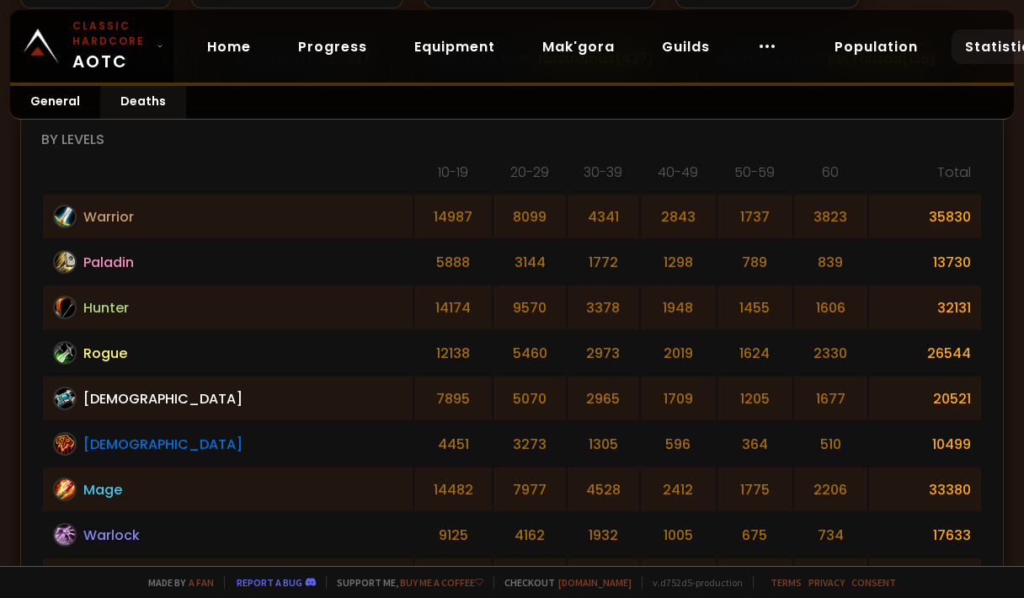
drag, startPoint x: 767, startPoint y: 408, endPoint x: 216, endPoint y: 339, distance: 555.0
drag, startPoint x: 212, startPoint y: 339, endPoint x: 200, endPoint y: 344, distance: 13.3
drag, startPoint x: 189, startPoint y: 333, endPoint x: 104, endPoint y: 328, distance: 85.2
drag, startPoint x: 113, startPoint y: 313, endPoint x: 129, endPoint y: 318, distance: 16.8
drag, startPoint x: 129, startPoint y: 319, endPoint x: 147, endPoint y: 359, distance: 43.4
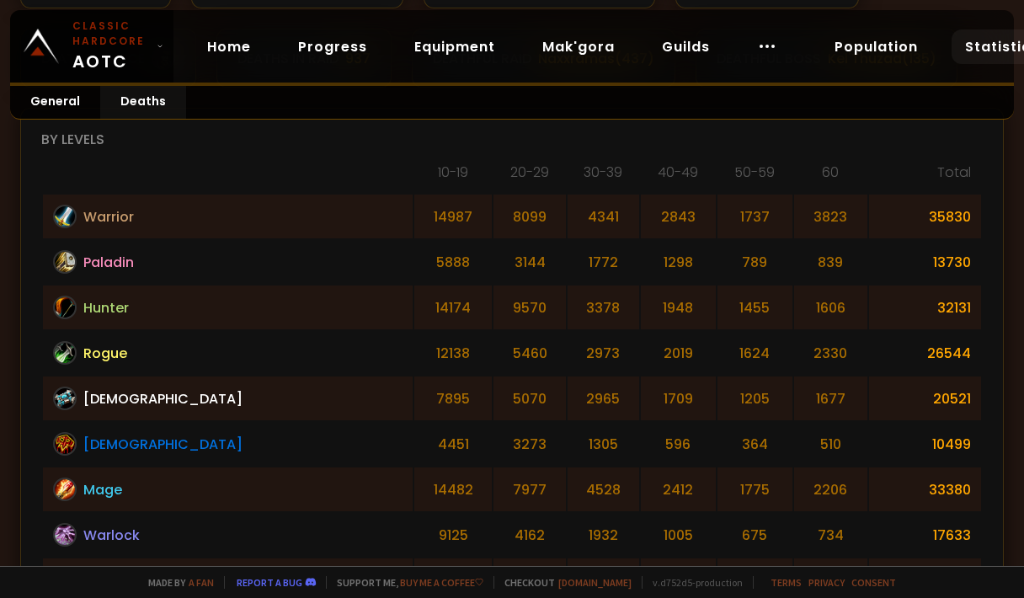
drag, startPoint x: 175, startPoint y: 269, endPoint x: 178, endPoint y: 391, distance: 121.3
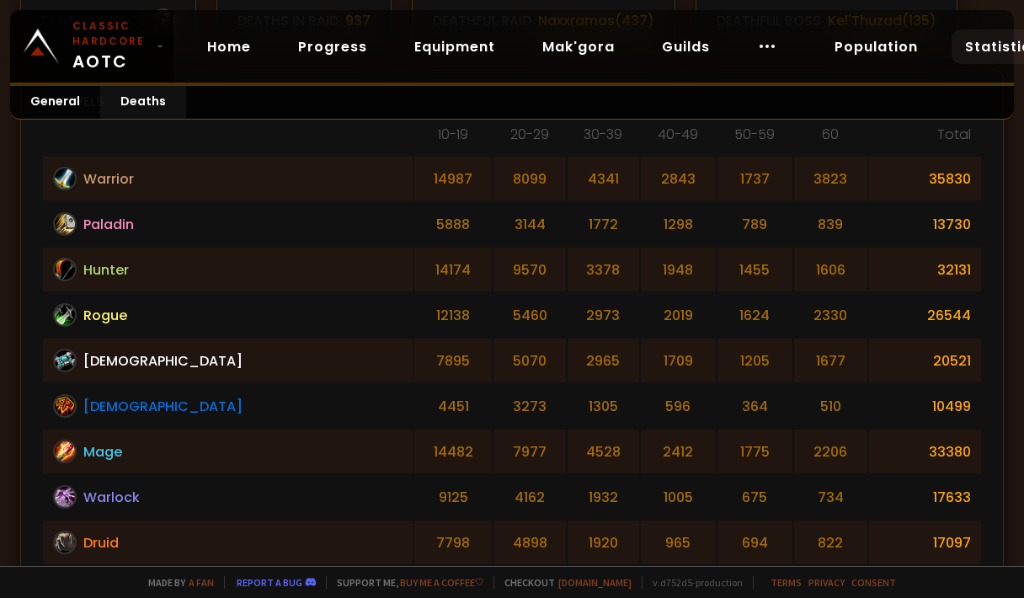
drag, startPoint x: 221, startPoint y: 397, endPoint x: 284, endPoint y: 320, distance: 100.0
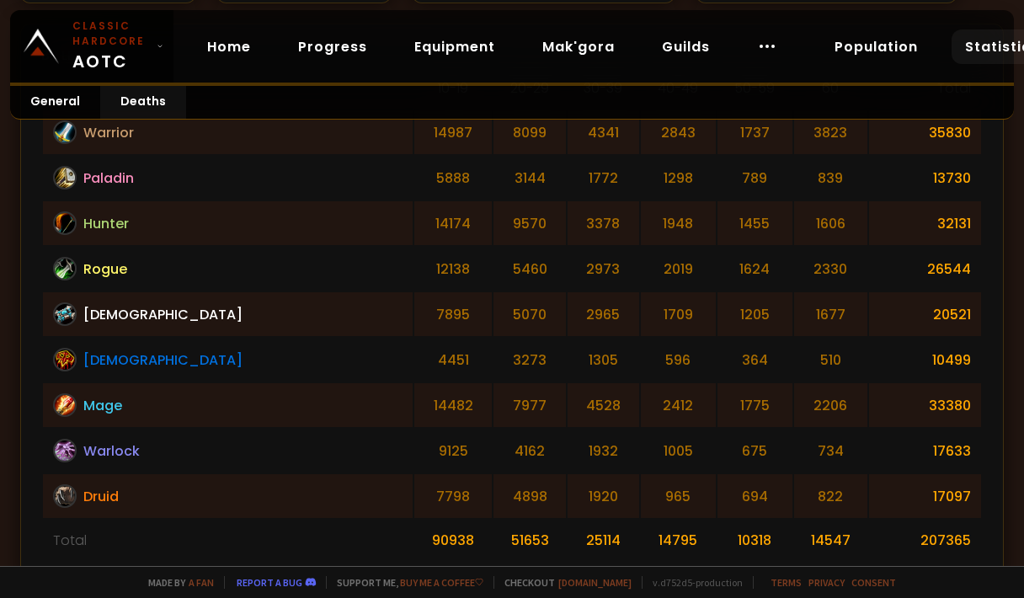
drag, startPoint x: 254, startPoint y: 288, endPoint x: 274, endPoint y: 356, distance: 70.9
drag, startPoint x: 243, startPoint y: 419, endPoint x: 152, endPoint y: 470, distance: 105.2
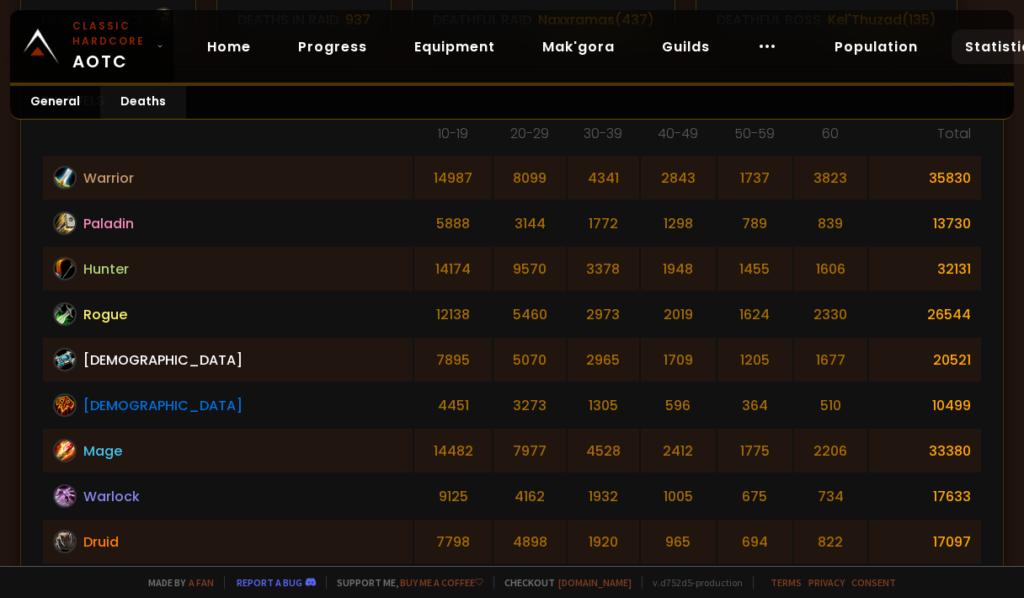
scroll to position [421, 0]
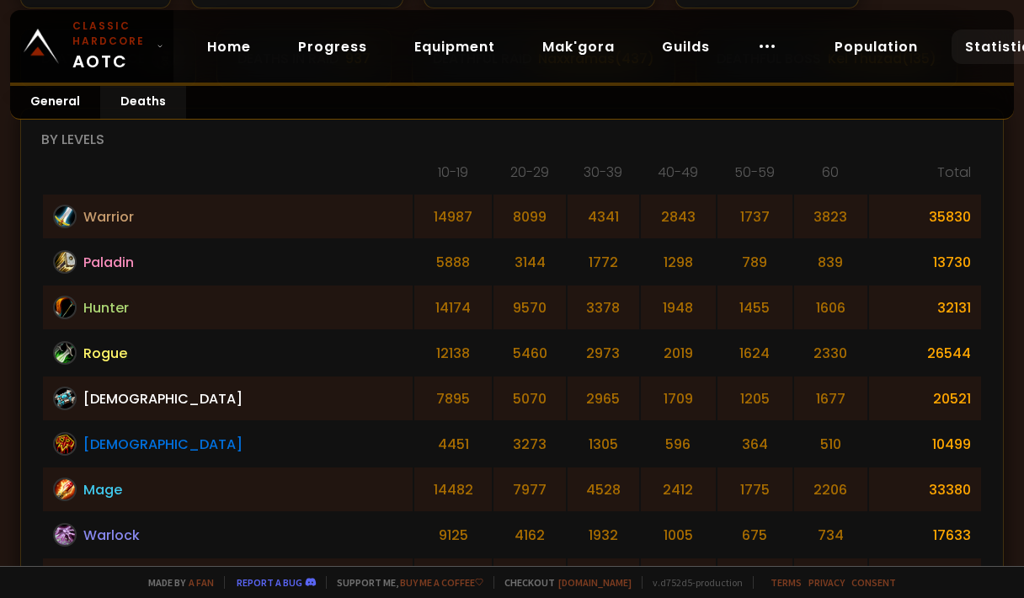
drag, startPoint x: 205, startPoint y: 465, endPoint x: 149, endPoint y: 301, distance: 172.6
drag, startPoint x: 138, startPoint y: 301, endPoint x: 187, endPoint y: 363, distance: 78.5
drag, startPoint x: 227, startPoint y: 371, endPoint x: 197, endPoint y: 367, distance: 29.7
drag, startPoint x: 219, startPoint y: 349, endPoint x: 189, endPoint y: 485, distance: 139.6
drag, startPoint x: 222, startPoint y: 498, endPoint x: 36, endPoint y: 393, distance: 213.4
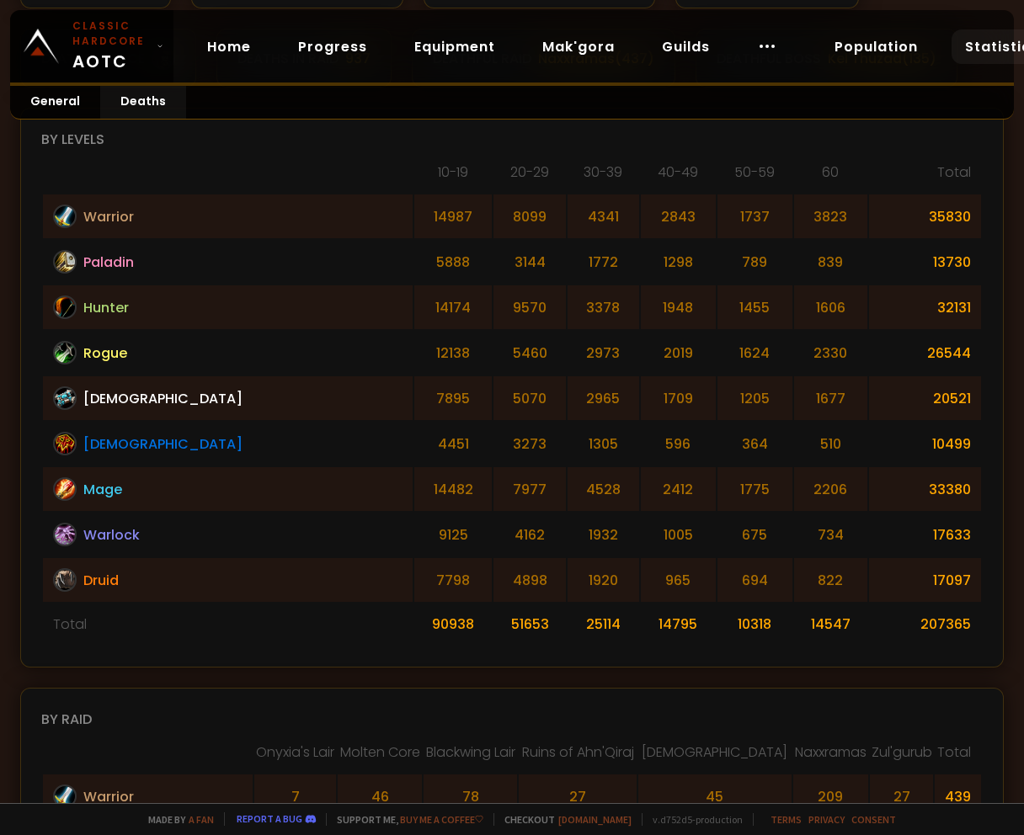
scroll to position [168, 0]
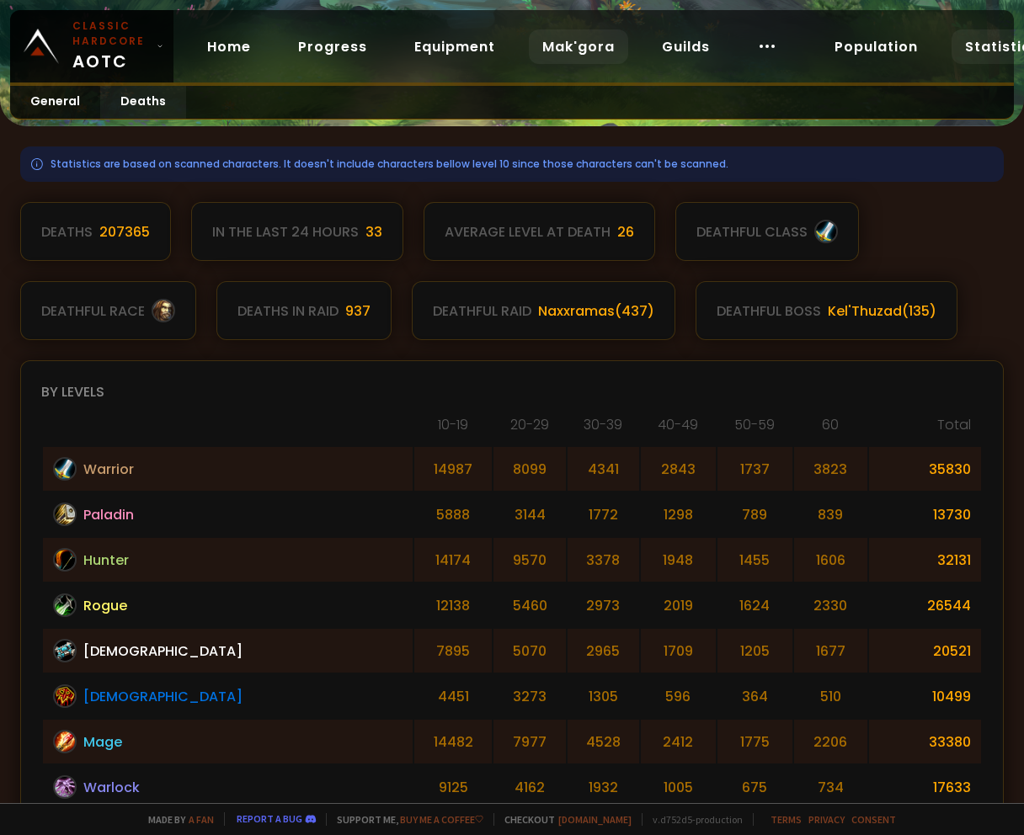
click at [553, 36] on link "Mak'gora" at bounding box center [578, 46] width 99 height 35
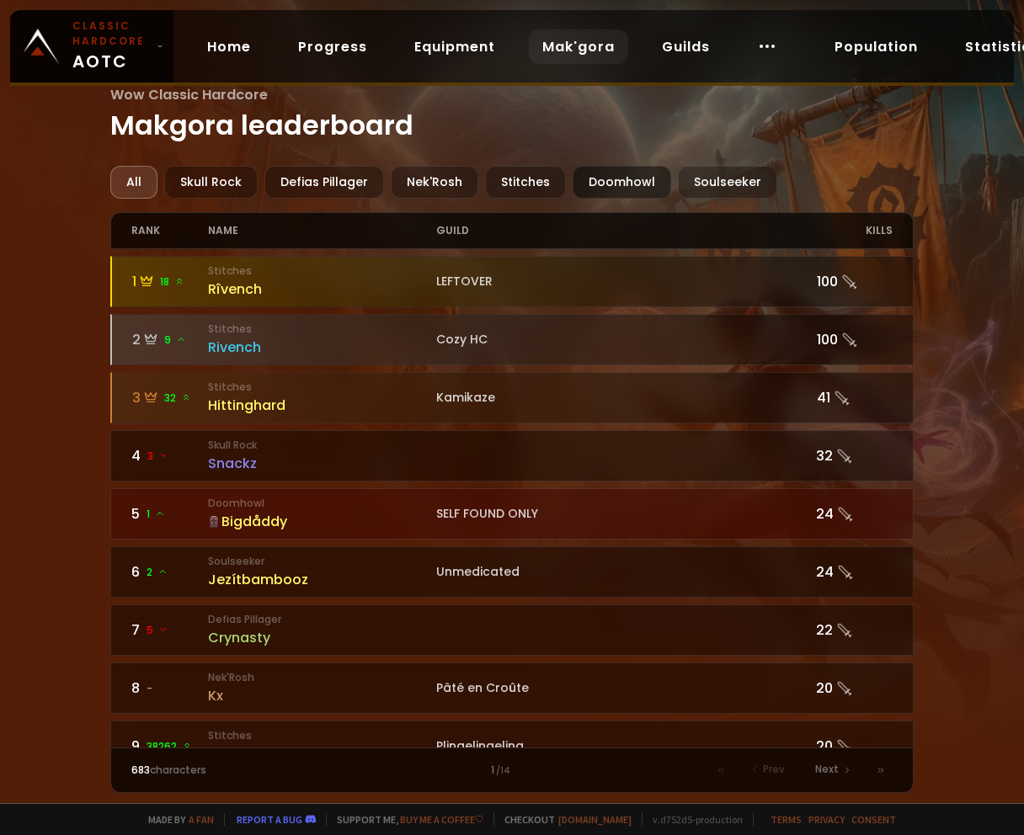
click at [609, 183] on div "Doomhowl" at bounding box center [622, 182] width 99 height 33
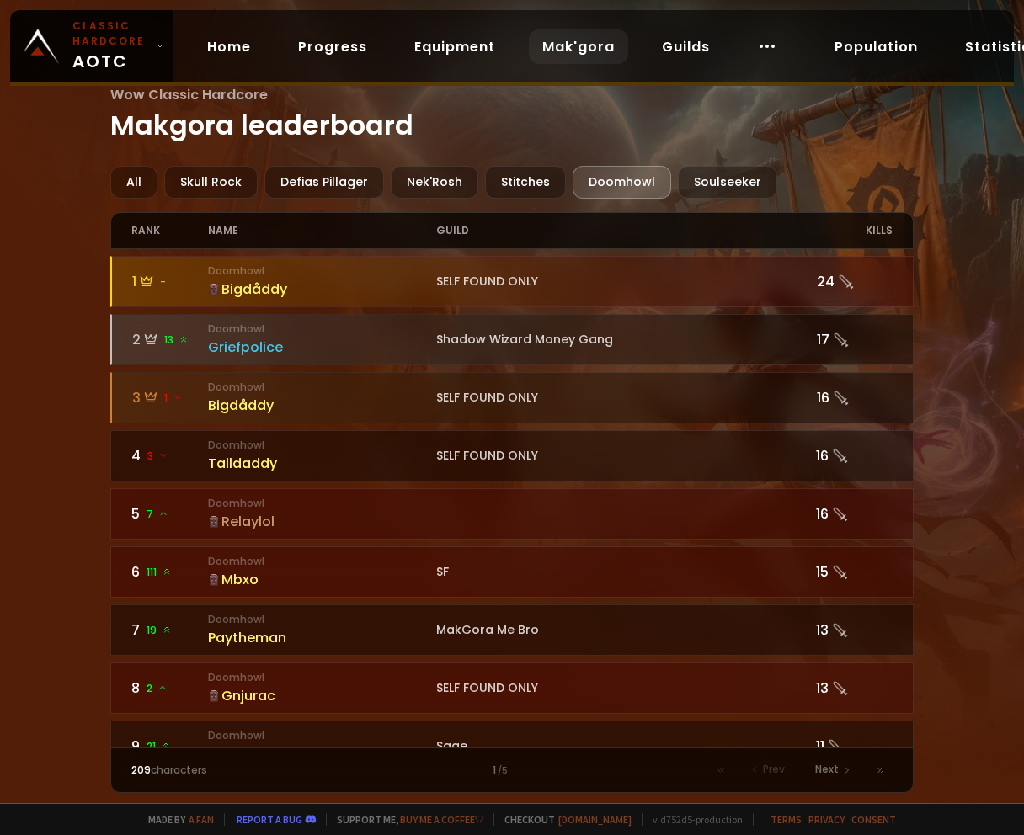
drag, startPoint x: 396, startPoint y: 295, endPoint x: 82, endPoint y: 291, distance: 314.1
click at [78, 300] on div "Wow Classic Hardcore Makgora leaderboard All Skull Rock Defias Pillager Nek'Ros…" at bounding box center [512, 401] width 1024 height 803
drag, startPoint x: 71, startPoint y: 301, endPoint x: 114, endPoint y: 26, distance: 278.7
